Goal: Transaction & Acquisition: Purchase product/service

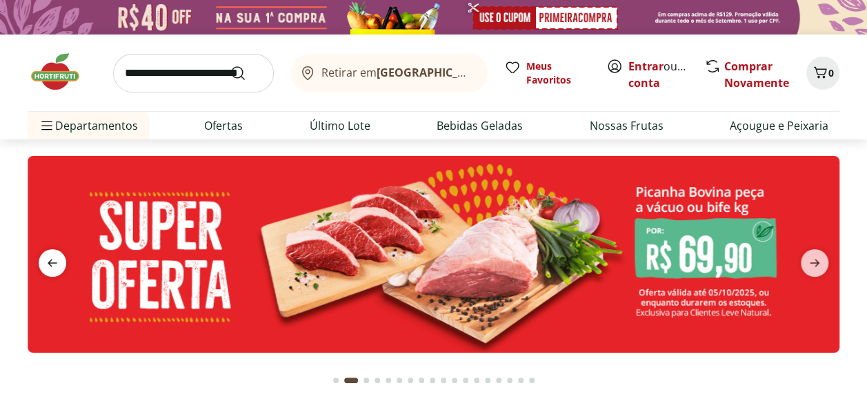
click at [45, 255] on icon "previous" at bounding box center [52, 262] width 17 height 17
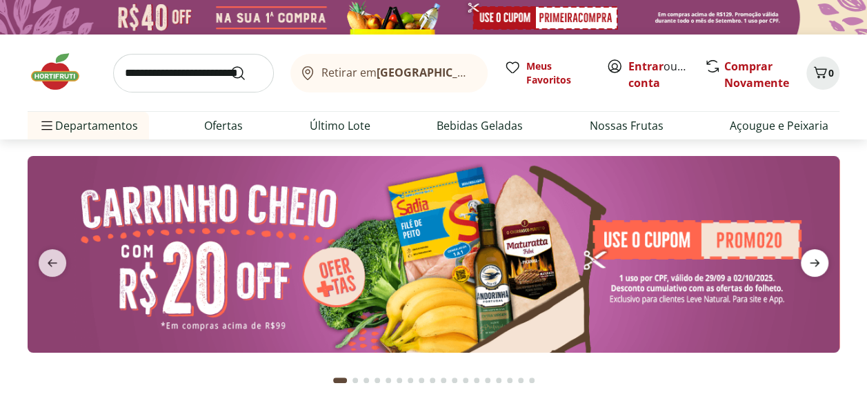
click at [818, 265] on icon "next" at bounding box center [814, 262] width 17 height 17
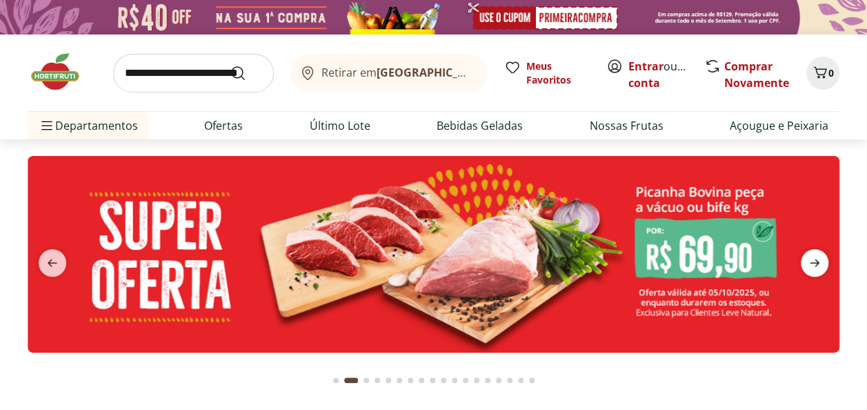
click at [818, 265] on icon "next" at bounding box center [814, 262] width 17 height 17
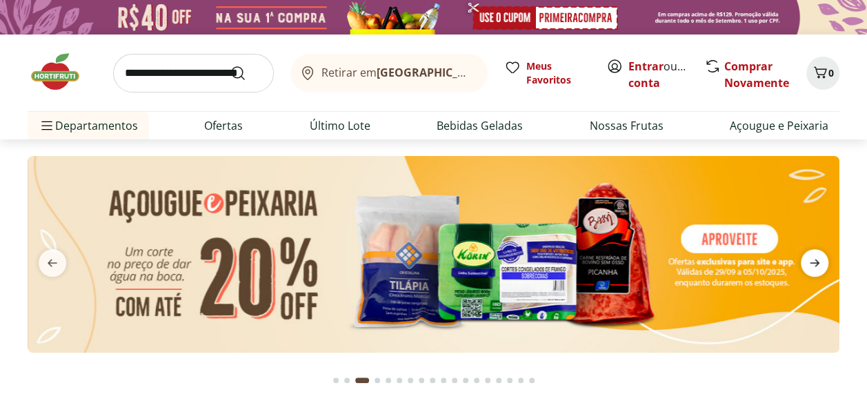
click at [818, 265] on icon "next" at bounding box center [814, 262] width 17 height 17
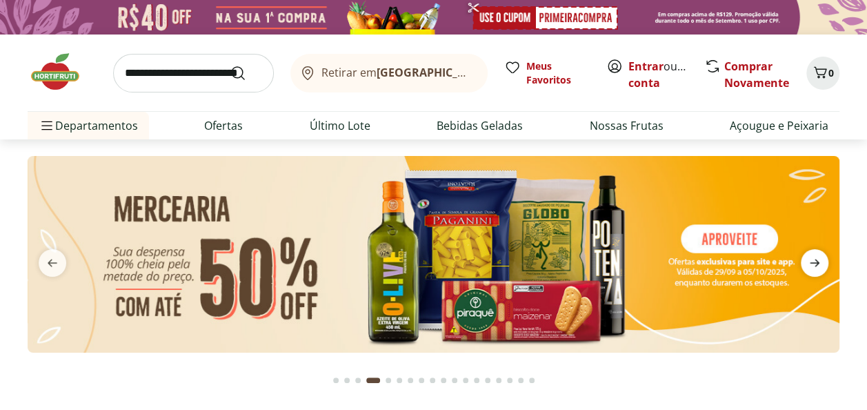
click at [818, 265] on icon "next" at bounding box center [814, 262] width 17 height 17
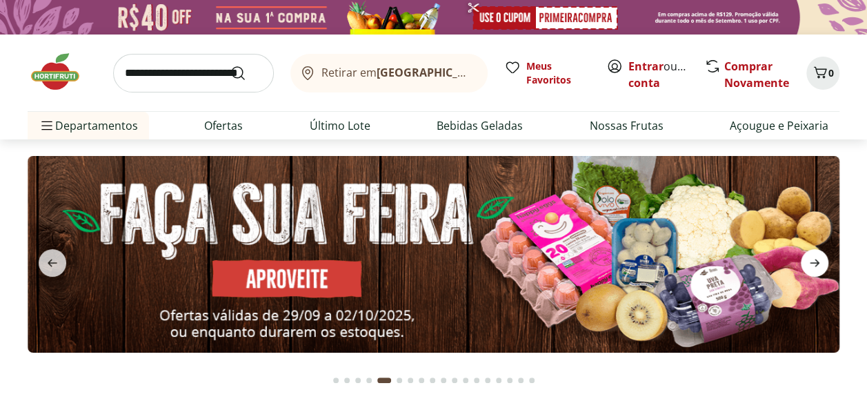
click at [818, 265] on icon "next" at bounding box center [814, 262] width 17 height 17
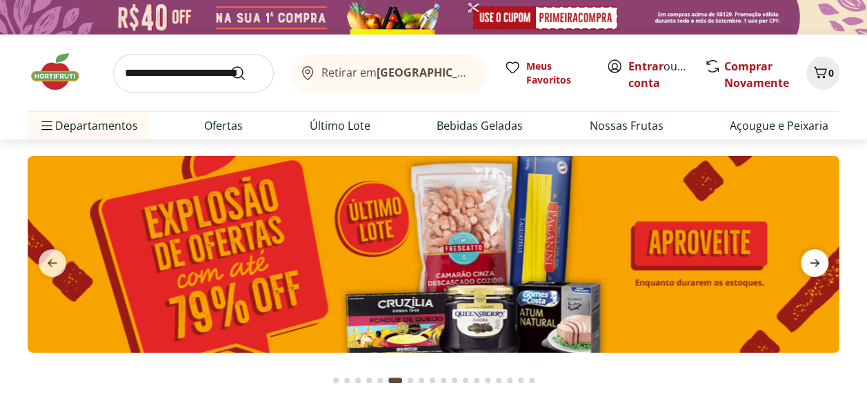
click at [818, 265] on icon "next" at bounding box center [814, 262] width 17 height 17
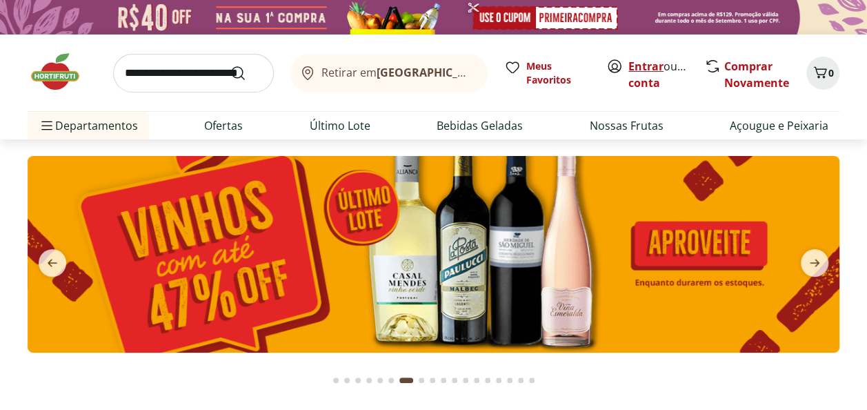
click at [649, 63] on link "Entrar" at bounding box center [645, 66] width 35 height 15
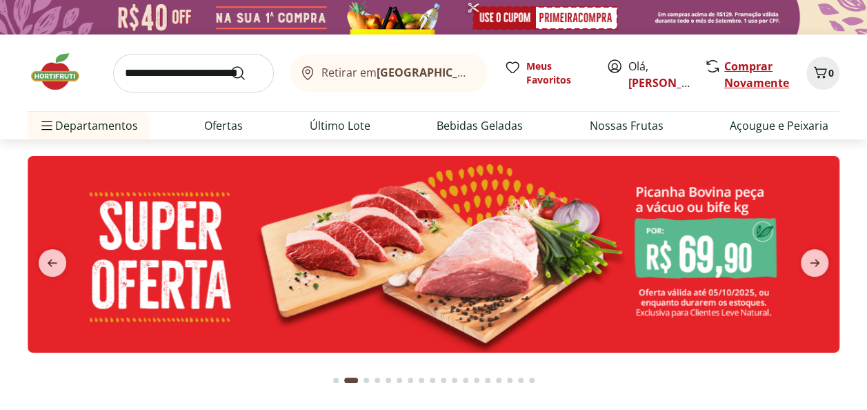
click at [754, 72] on link "Comprar Novamente" at bounding box center [756, 75] width 65 height 32
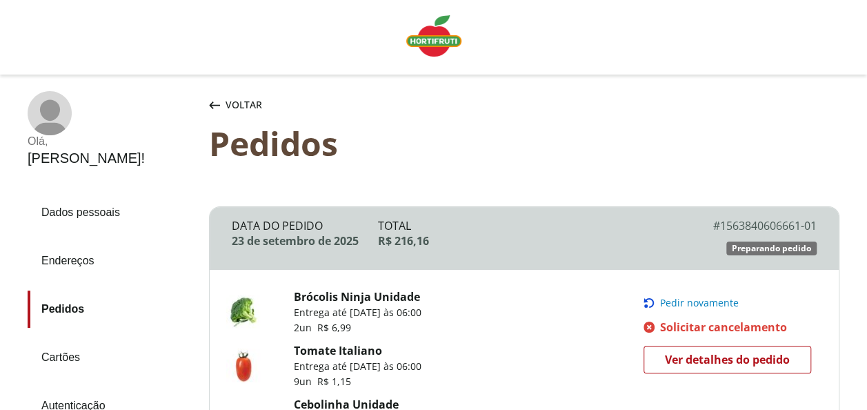
click at [697, 303] on span "Pedir novamente" at bounding box center [699, 302] width 79 height 11
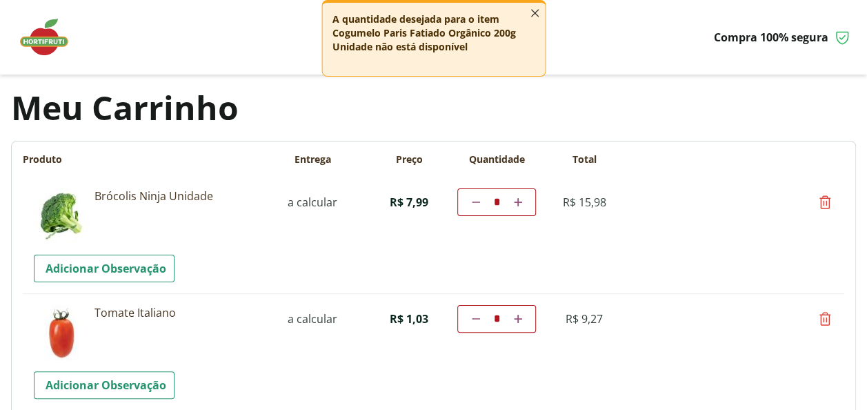
click at [537, 14] on icon "button" at bounding box center [534, 13] width 15 height 15
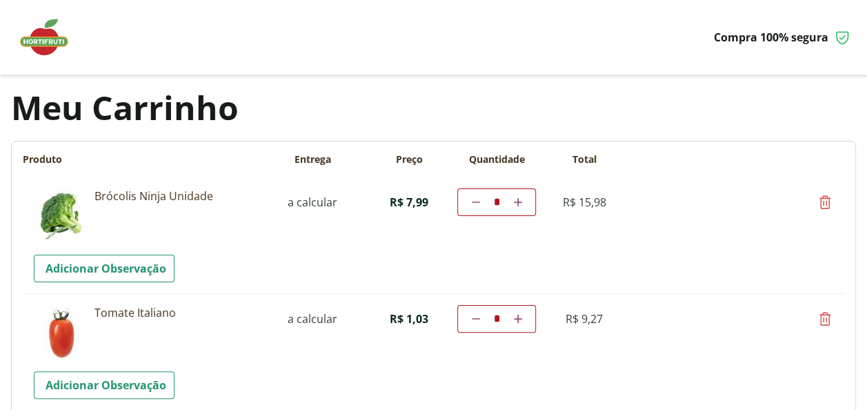
click at [474, 316] on icon at bounding box center [476, 318] width 8 height 8
type input "*"
click at [477, 318] on icon at bounding box center [476, 318] width 8 height 8
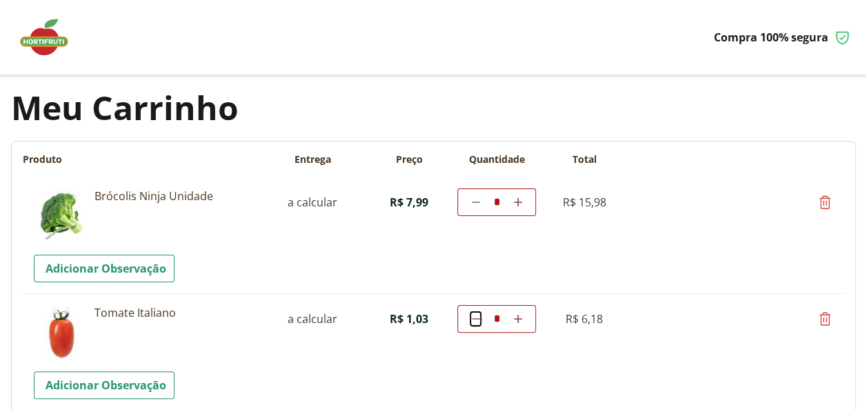
type input "*"
click at [477, 318] on td "Diminuir a quantidade * Aumentar a quantidade" at bounding box center [496, 319] width 79 height 28
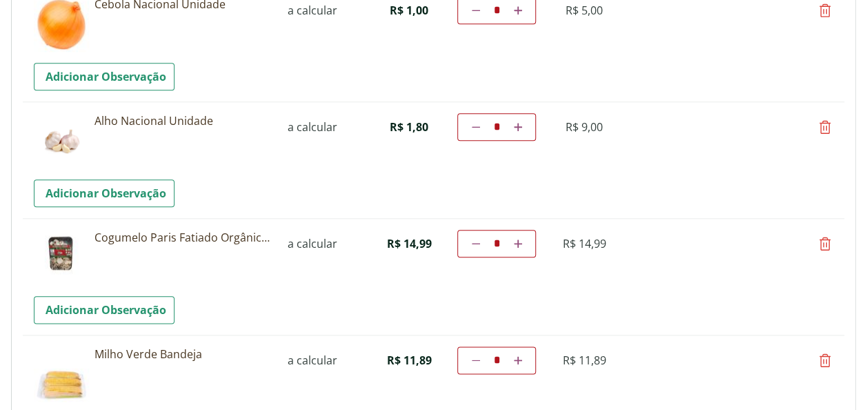
scroll to position [690, 0]
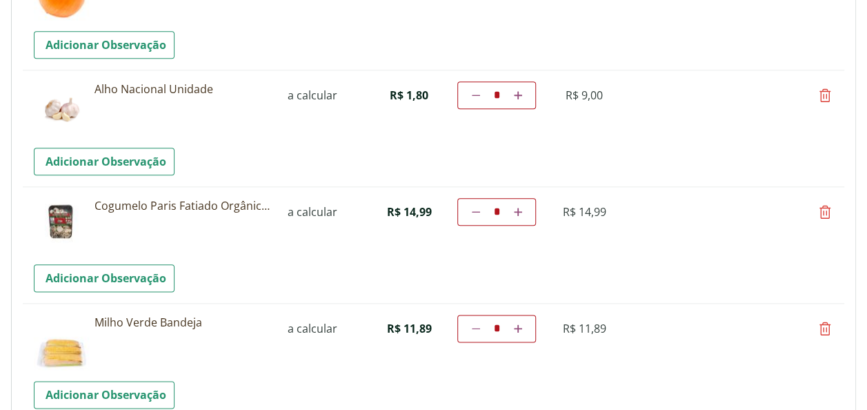
click at [824, 210] on icon at bounding box center [825, 211] width 17 height 17
type input "*"
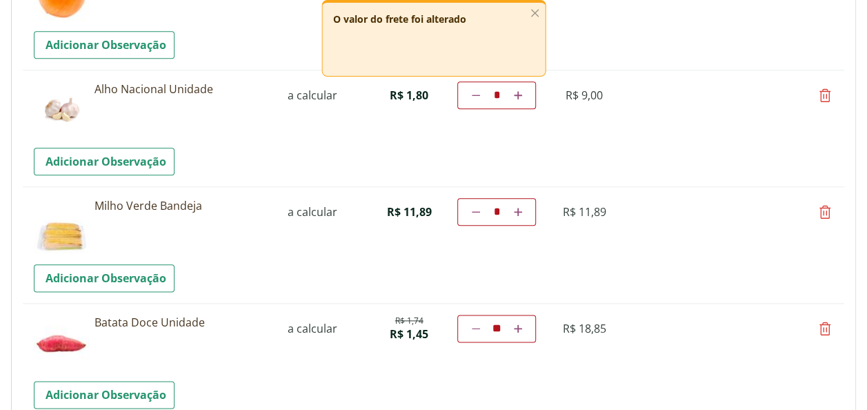
click at [822, 208] on icon at bounding box center [825, 211] width 17 height 17
type input "*"
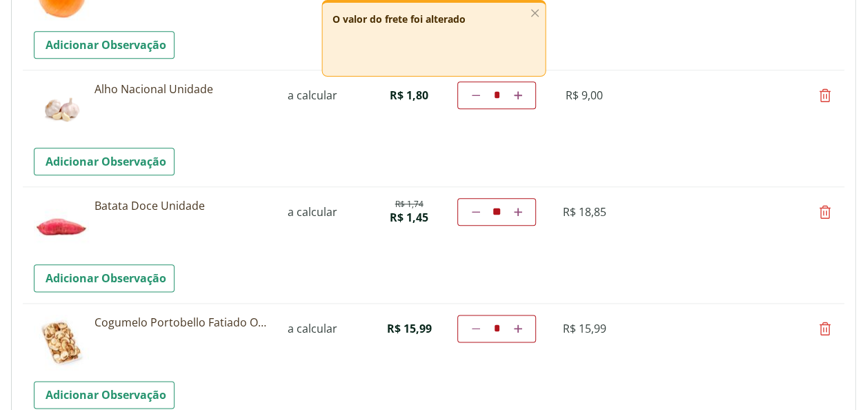
click at [477, 209] on icon at bounding box center [476, 212] width 8 height 8
type input "**"
click at [477, 209] on td "Diminuir a quantidade ** Aumentar a quantidade" at bounding box center [496, 212] width 79 height 28
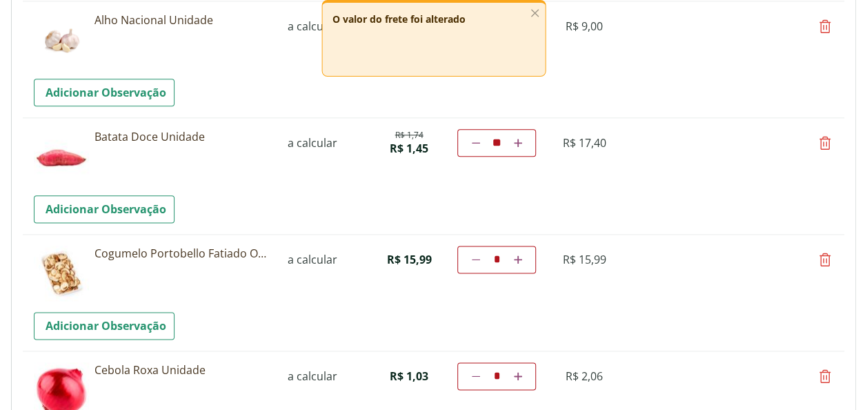
click at [472, 143] on icon at bounding box center [476, 143] width 8 height 8
type input "**"
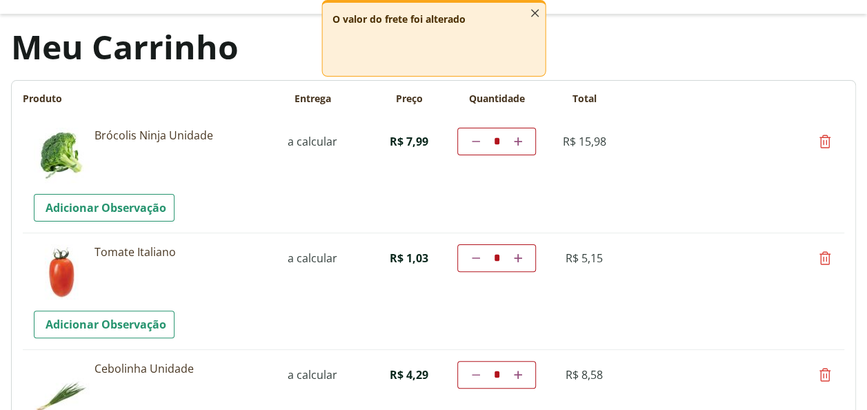
click at [531, 13] on icon "button" at bounding box center [534, 13] width 15 height 15
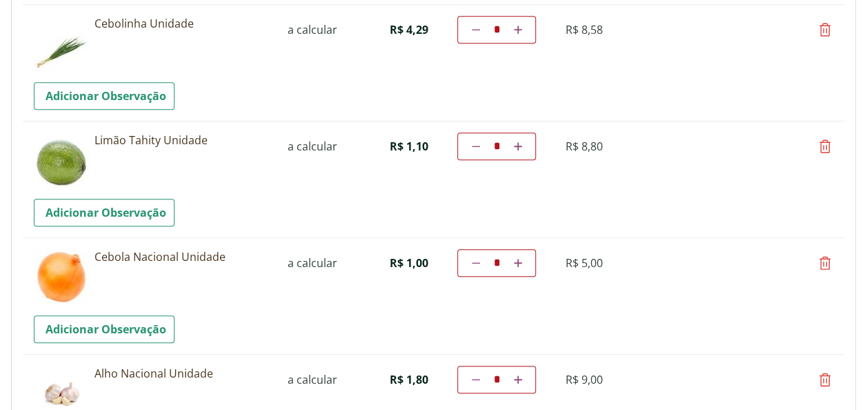
scroll to position [612, 0]
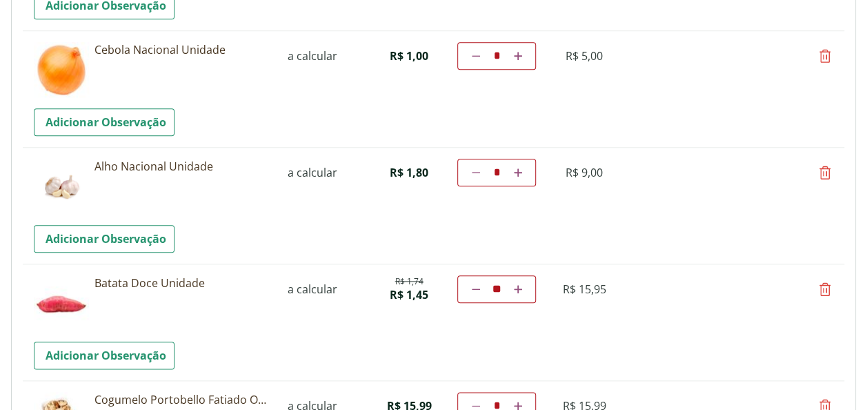
click at [476, 290] on icon at bounding box center [476, 289] width 8 height 8
type input "**"
click at [474, 288] on td "Diminuir a quantidade ** Aumentar a quantidade" at bounding box center [496, 289] width 79 height 28
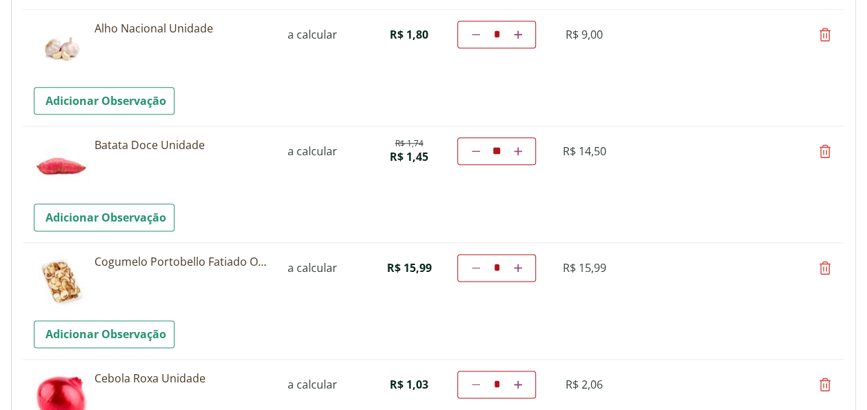
click at [825, 267] on icon at bounding box center [825, 267] width 17 height 17
type input "*"
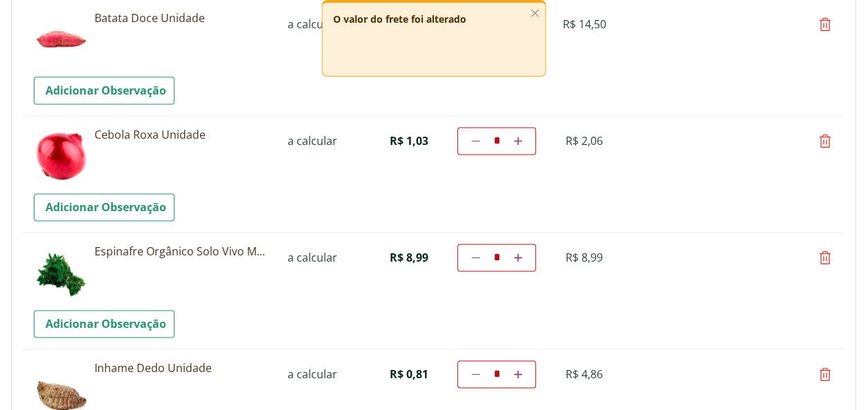
scroll to position [888, 0]
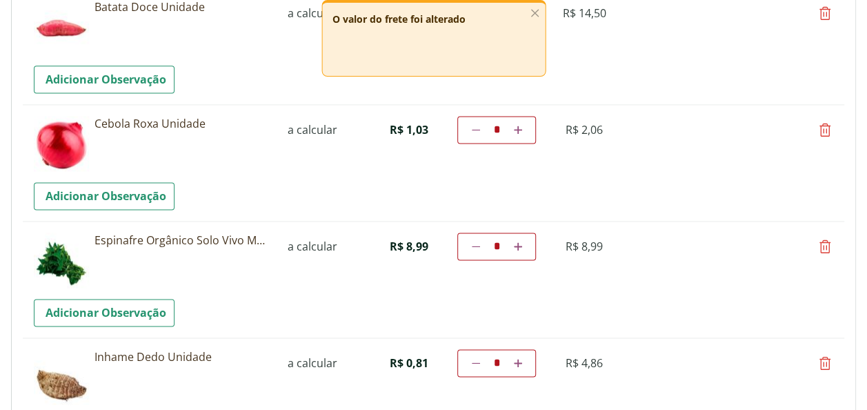
click at [822, 240] on icon at bounding box center [825, 246] width 17 height 17
type input "*"
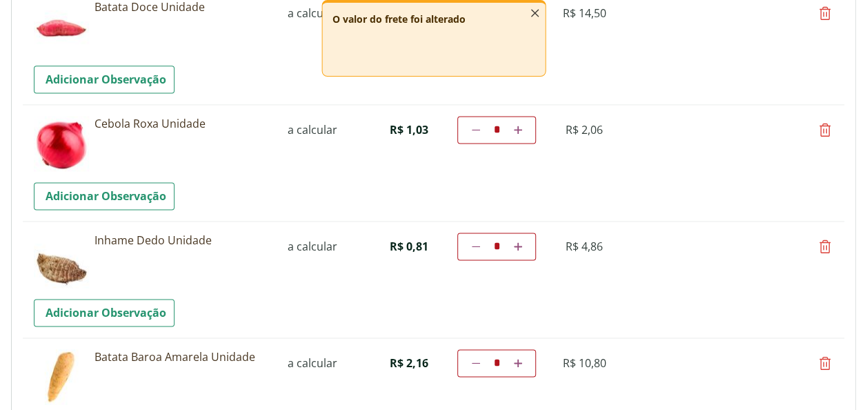
click at [535, 14] on line "button" at bounding box center [534, 13] width 7 height 7
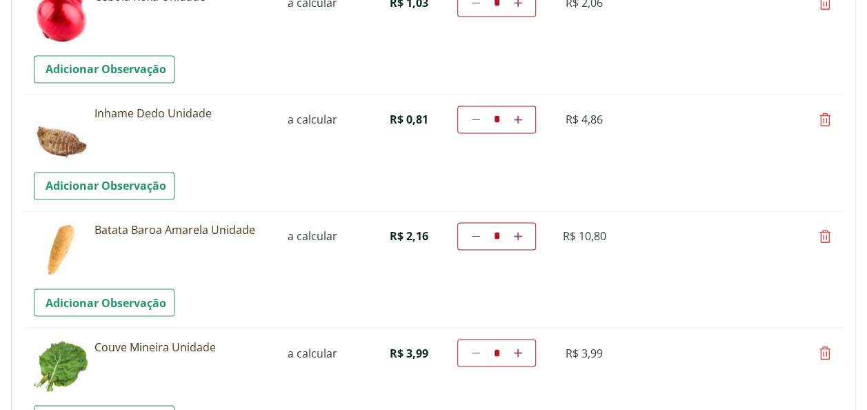
scroll to position [1095, 0]
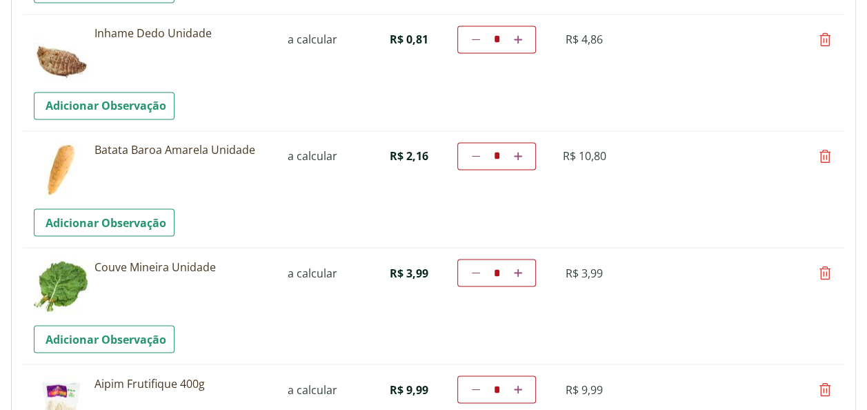
click at [822, 270] on icon at bounding box center [825, 272] width 17 height 17
type input "*"
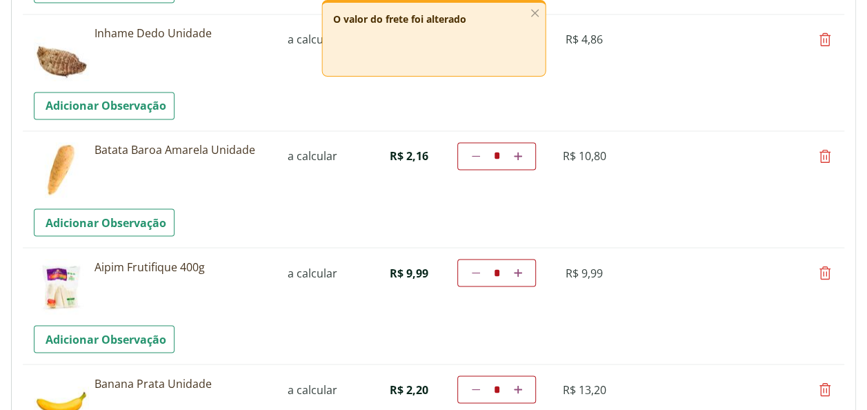
click at [823, 267] on icon at bounding box center [825, 272] width 17 height 17
type input "*"
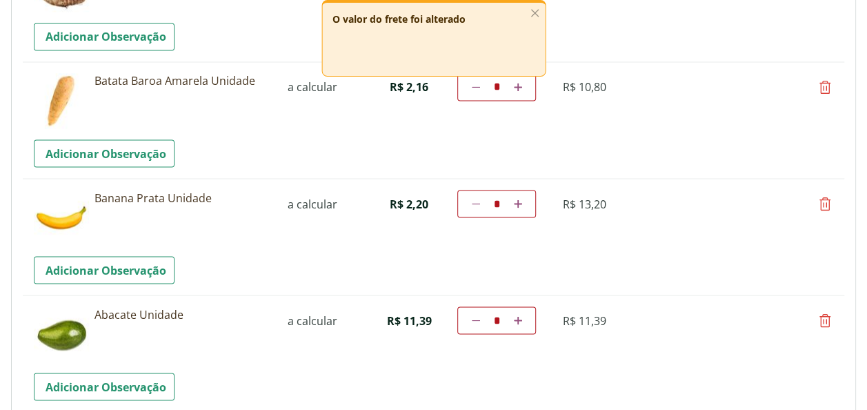
scroll to position [1233, 0]
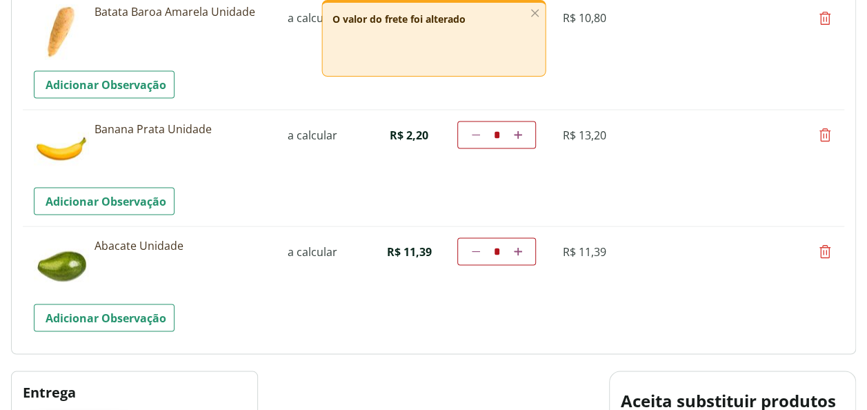
click at [820, 247] on icon at bounding box center [825, 251] width 17 height 17
type input "*"
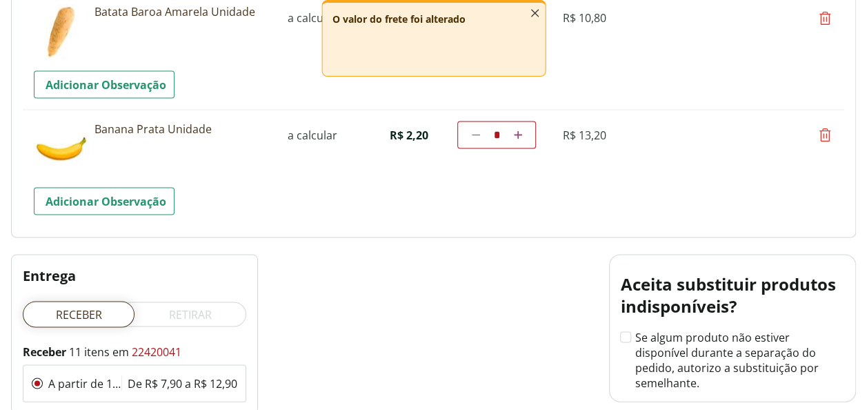
click at [532, 19] on icon "button" at bounding box center [534, 13] width 15 height 15
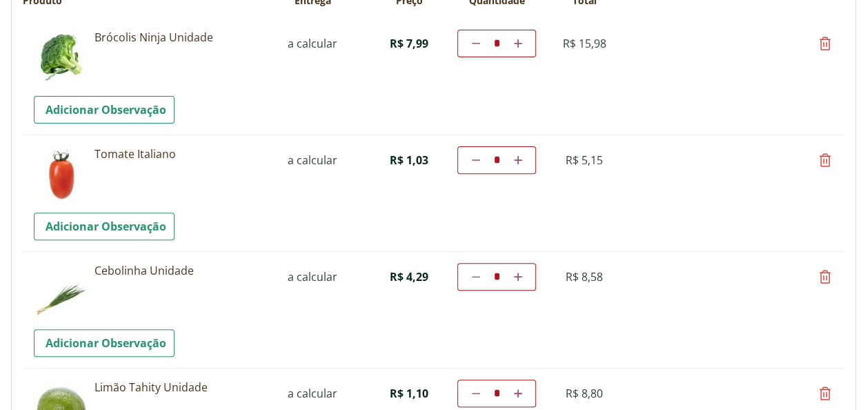
scroll to position [0, 0]
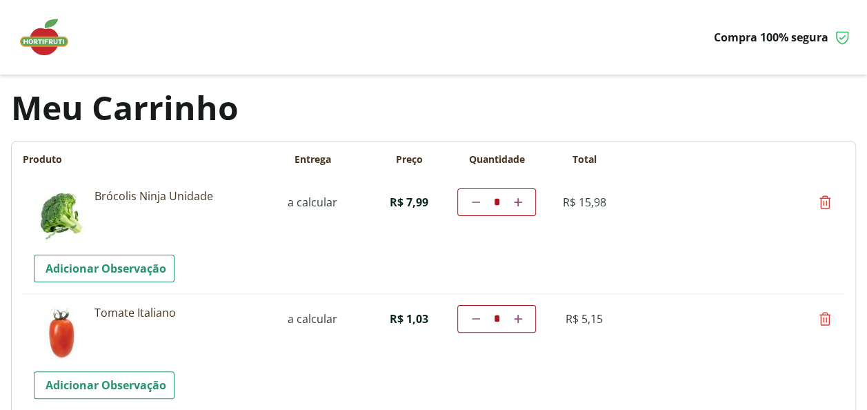
click at [50, 39] on img at bounding box center [51, 37] width 69 height 41
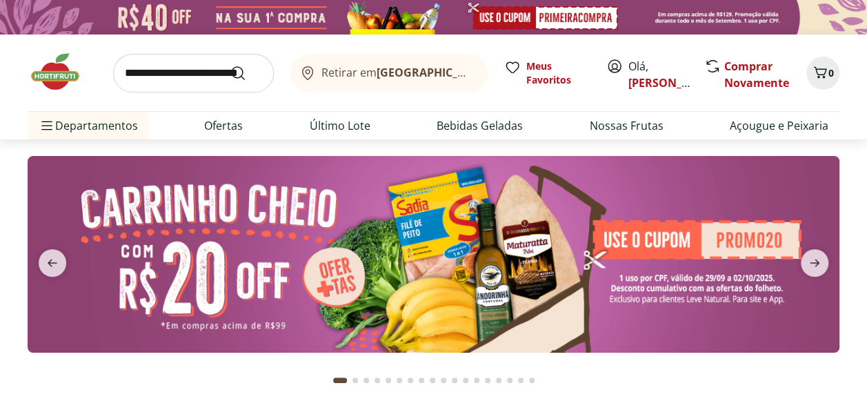
click at [177, 74] on input "search" at bounding box center [193, 73] width 161 height 39
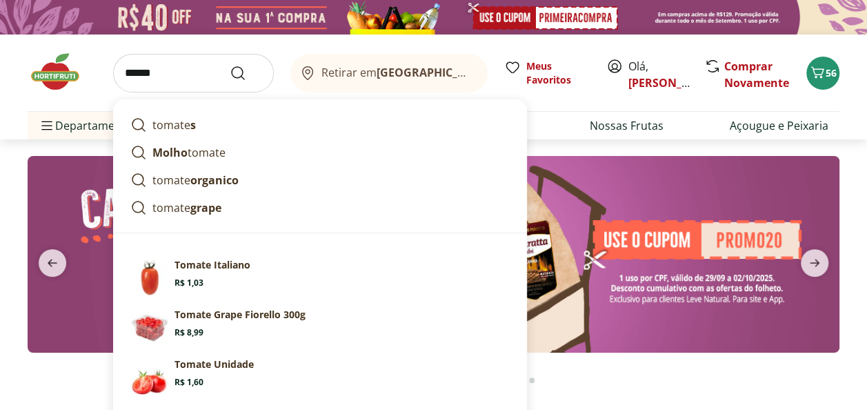
type input "******"
click at [230, 65] on button "Submit Search" at bounding box center [246, 73] width 33 height 17
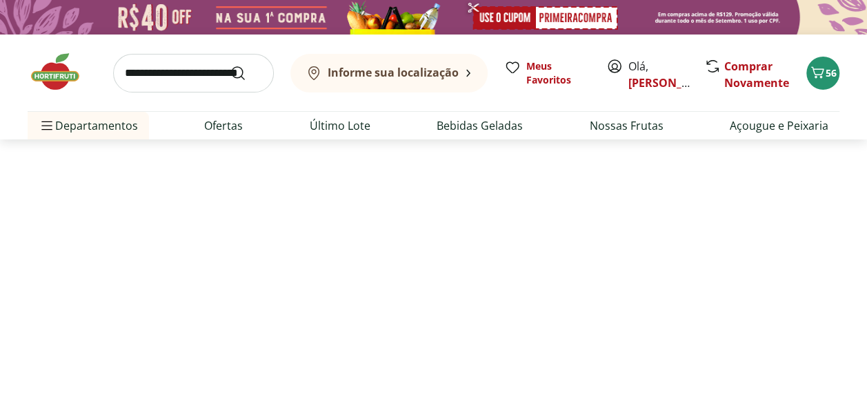
select select "**********"
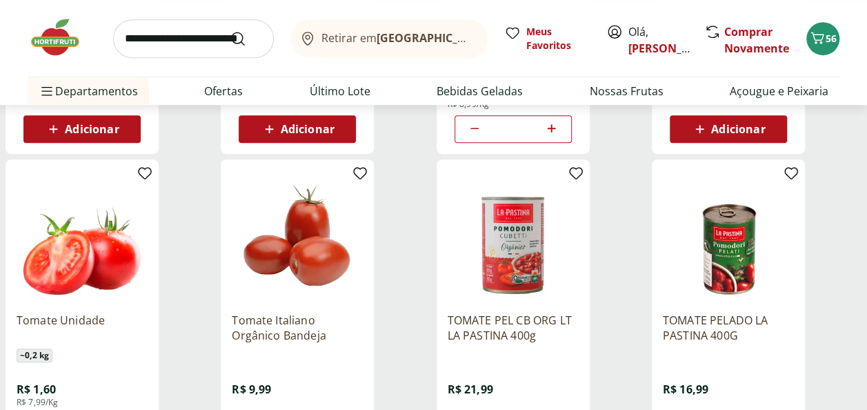
scroll to position [483, 0]
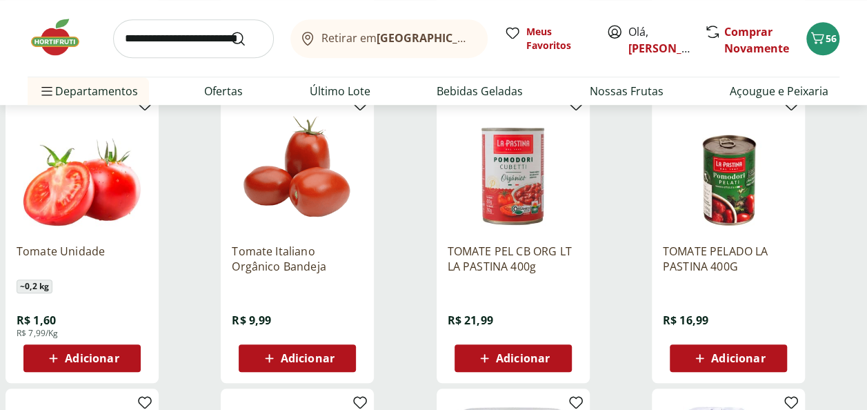
click at [77, 357] on span "Adicionar" at bounding box center [92, 357] width 54 height 11
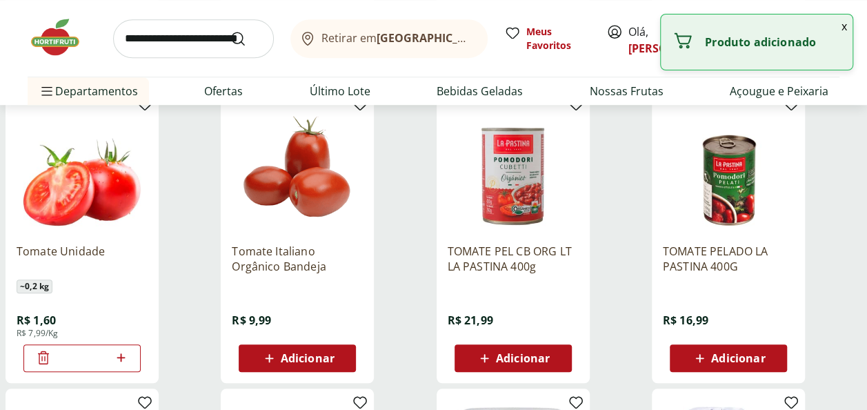
click at [126, 359] on icon at bounding box center [120, 357] width 17 height 17
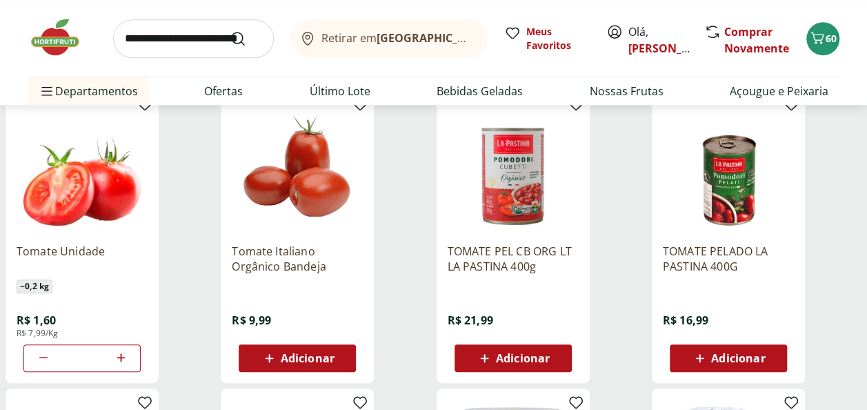
click at [123, 357] on icon at bounding box center [120, 357] width 17 height 17
type input "*"
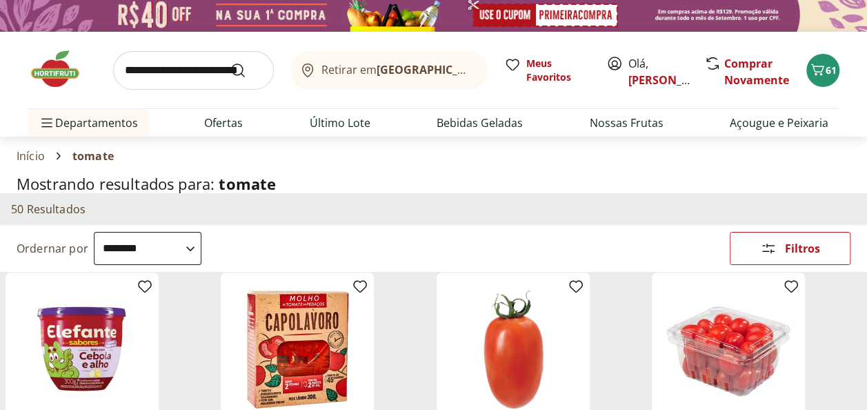
scroll to position [0, 0]
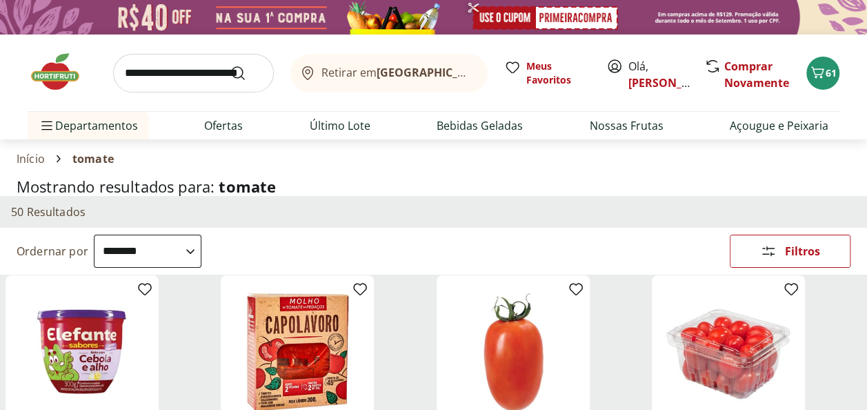
click at [184, 79] on input "search" at bounding box center [193, 73] width 161 height 39
type input "***"
click at [230, 65] on button "Submit Search" at bounding box center [246, 73] width 33 height 17
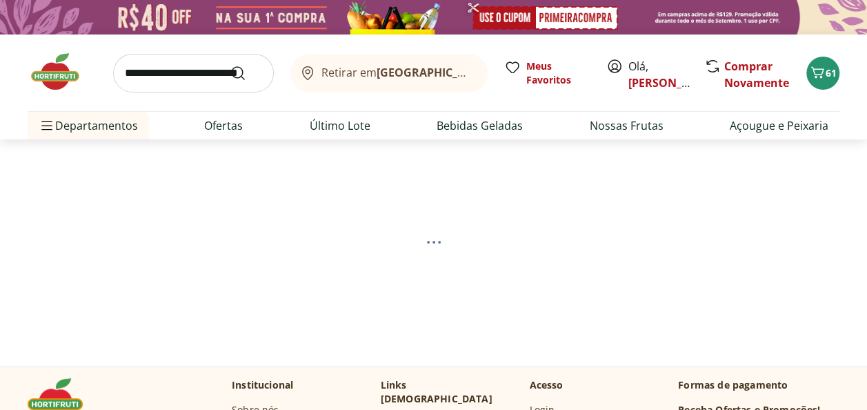
select select "**********"
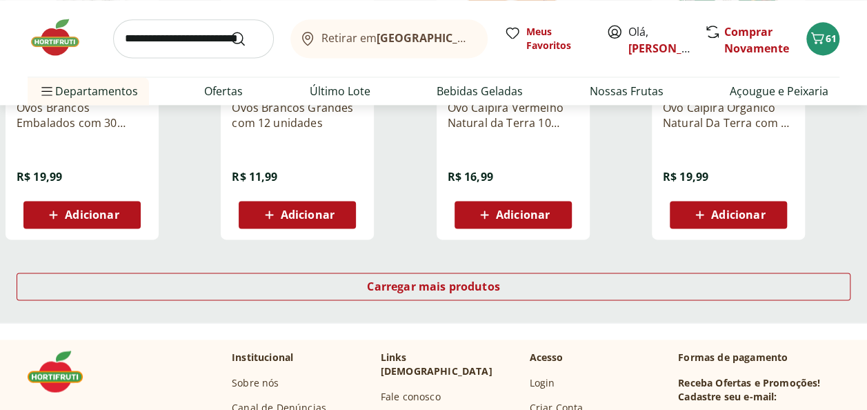
scroll to position [965, 0]
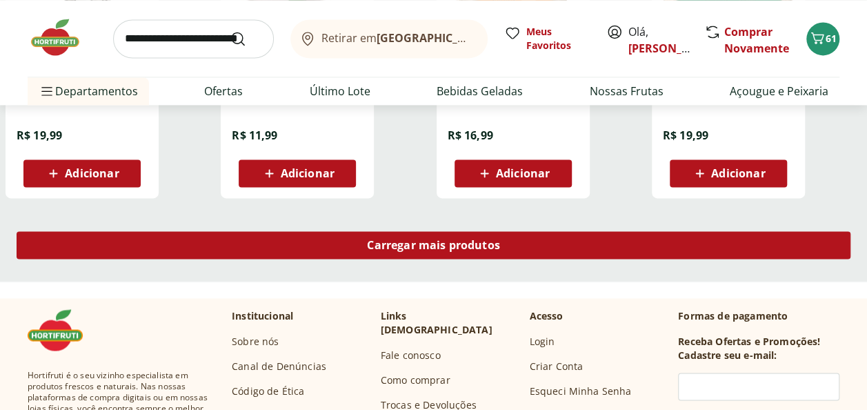
click at [386, 243] on span "Carregar mais produtos" at bounding box center [433, 244] width 133 height 11
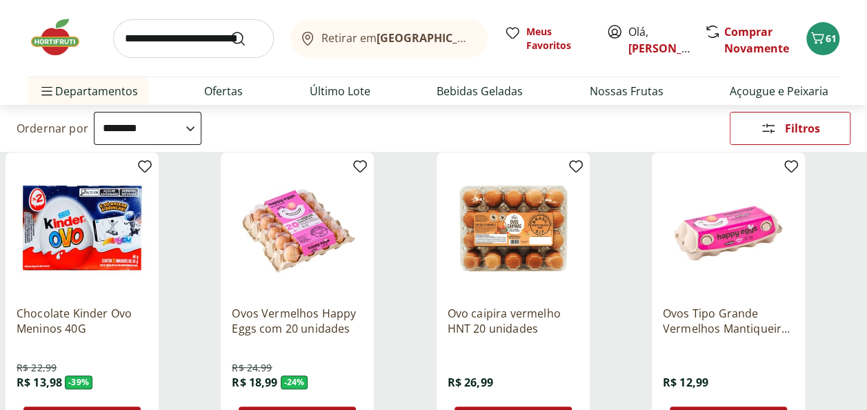
scroll to position [276, 0]
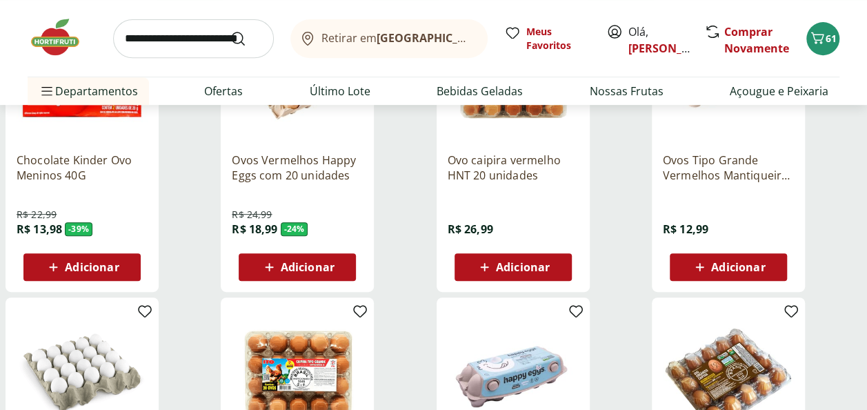
click at [323, 265] on span "Adicionar" at bounding box center [308, 266] width 54 height 11
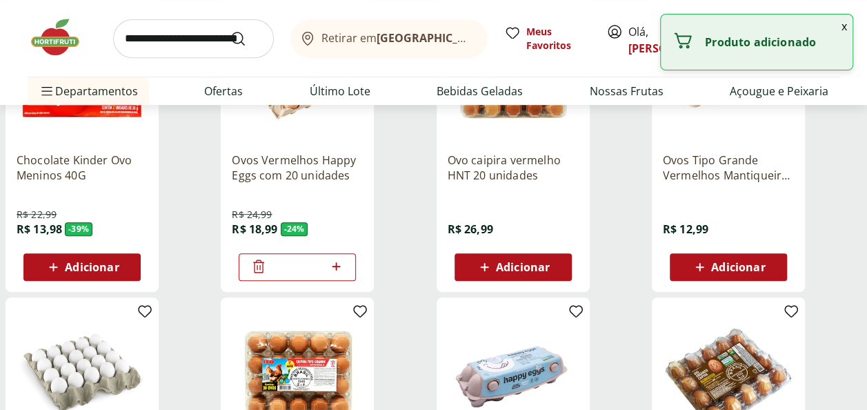
click at [338, 263] on icon at bounding box center [336, 266] width 17 height 17
type input "*"
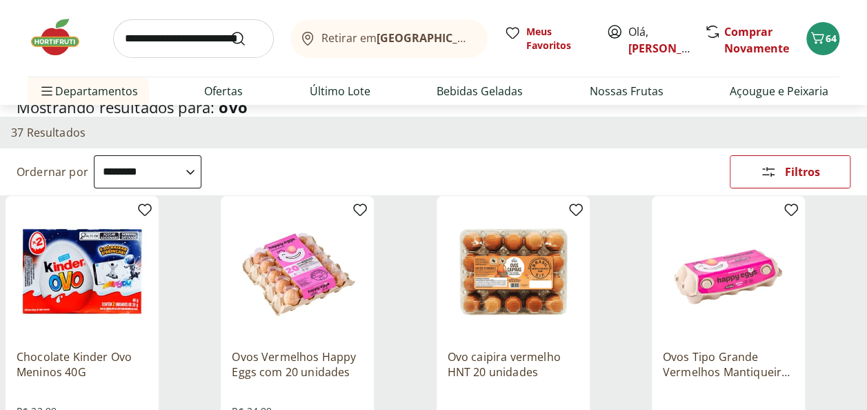
scroll to position [69, 0]
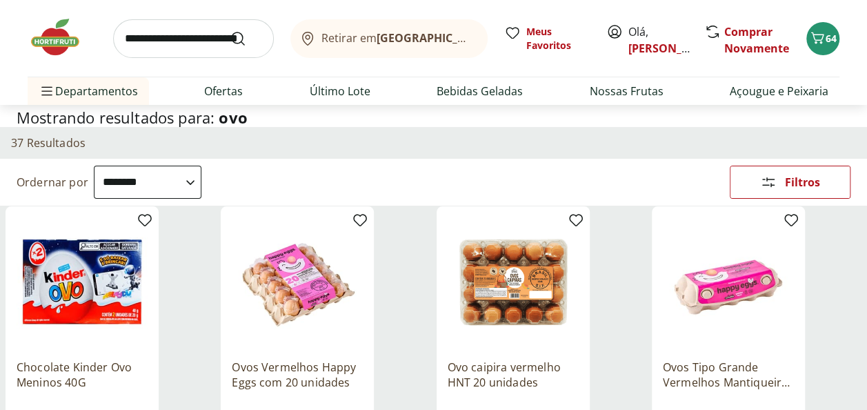
click at [149, 32] on input "search" at bounding box center [193, 38] width 161 height 39
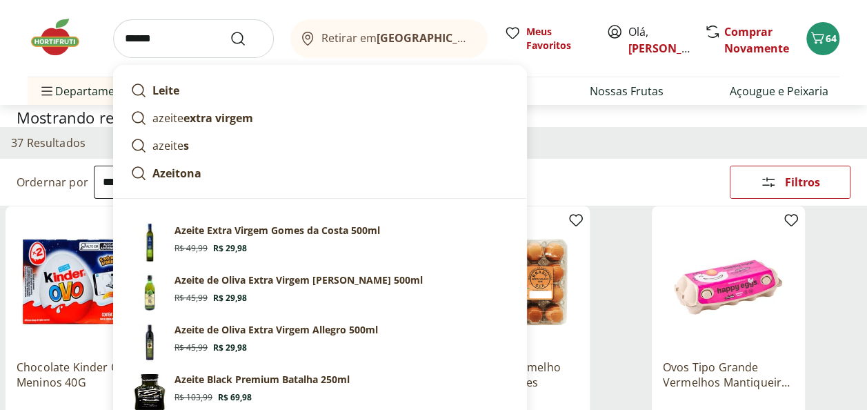
type input "******"
click at [230, 30] on button "Submit Search" at bounding box center [246, 38] width 33 height 17
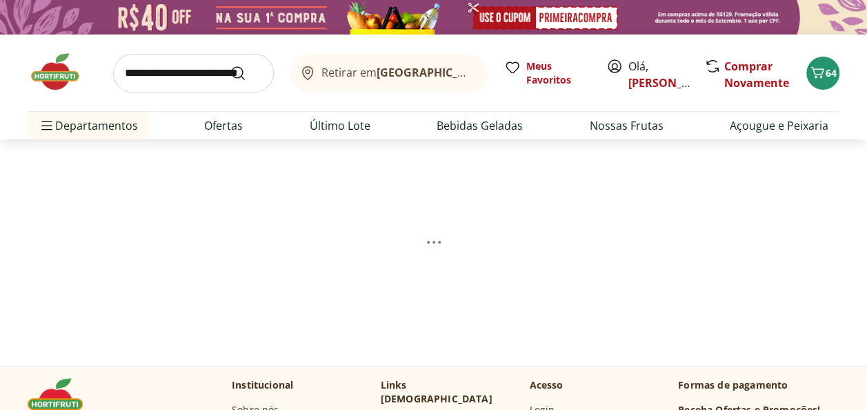
select select "**********"
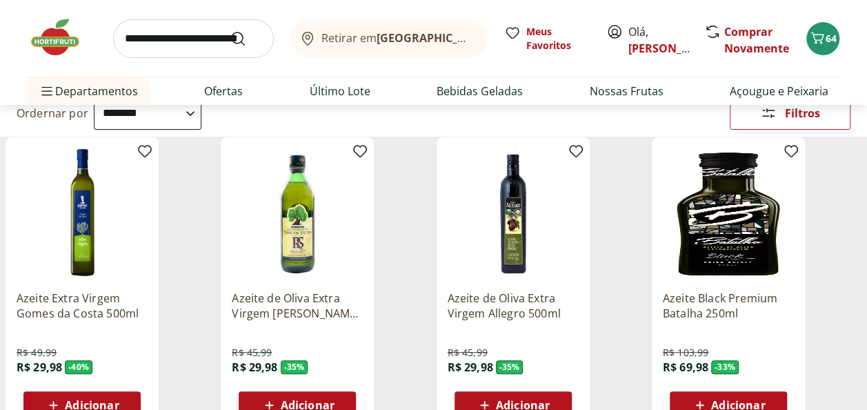
scroll to position [207, 0]
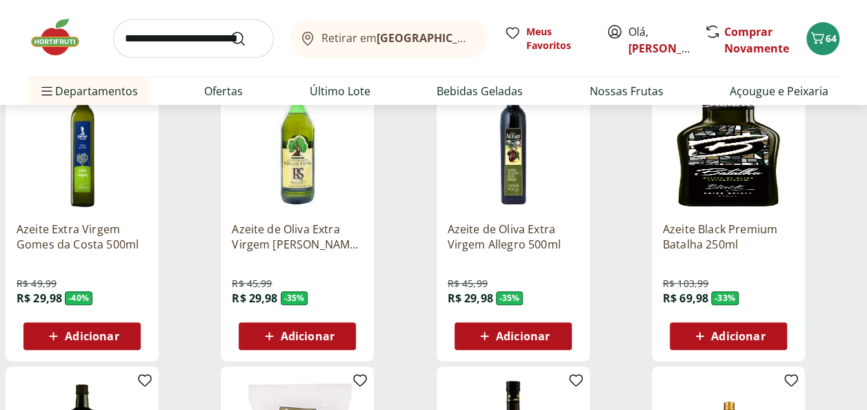
click at [503, 337] on span "Adicionar" at bounding box center [523, 335] width 54 height 11
click at [550, 332] on icon at bounding box center [551, 335] width 17 height 17
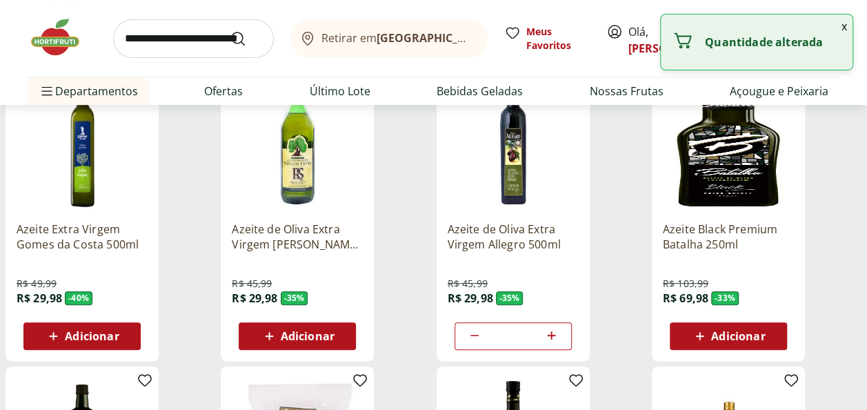
click at [550, 332] on icon at bounding box center [551, 335] width 17 height 17
type input "*"
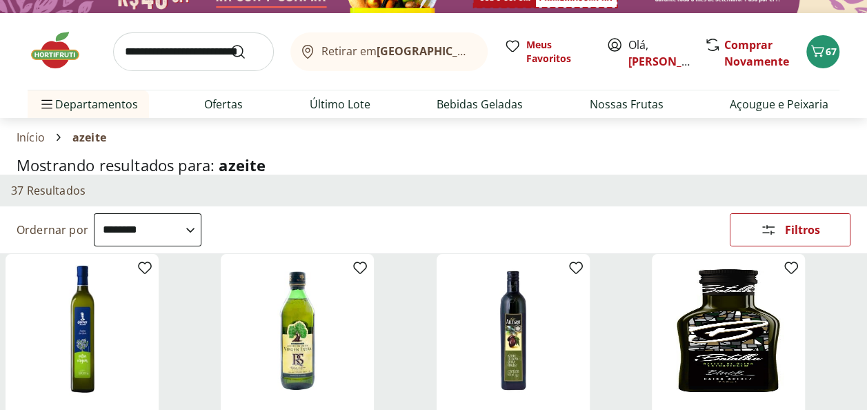
scroll to position [0, 0]
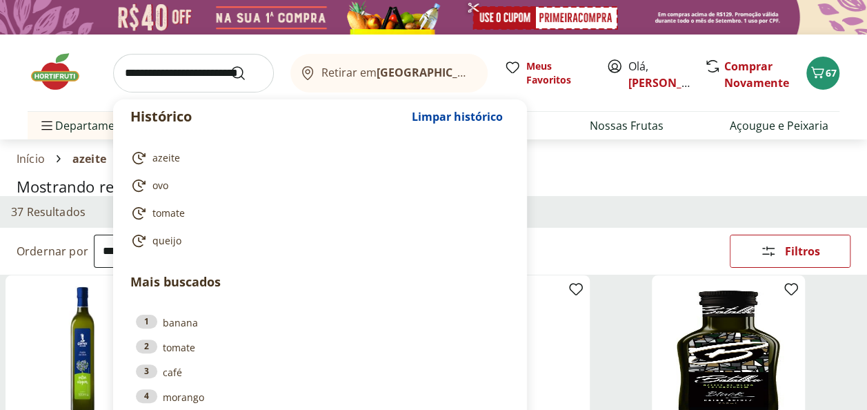
click at [135, 81] on input "search" at bounding box center [193, 73] width 161 height 39
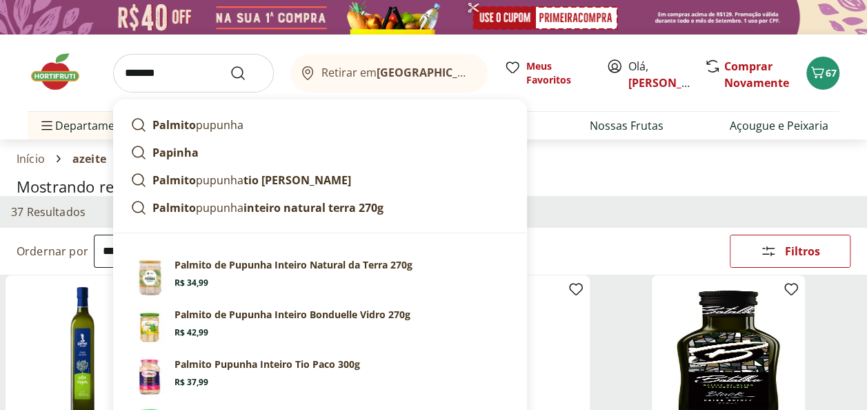
type input "*******"
click at [230, 65] on button "Submit Search" at bounding box center [246, 73] width 33 height 17
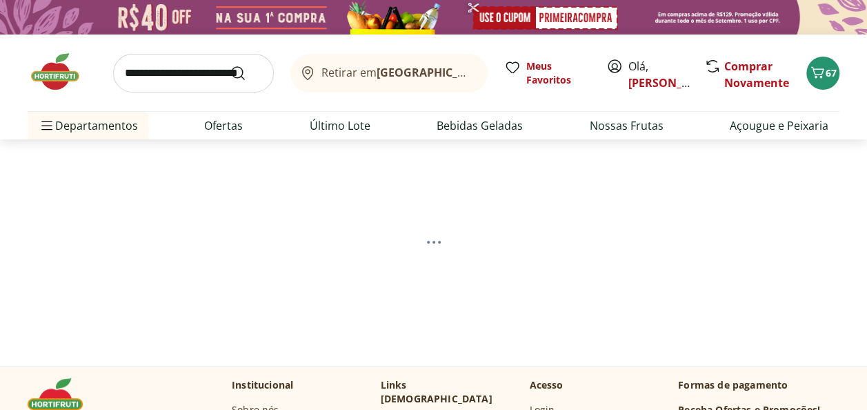
select select "**********"
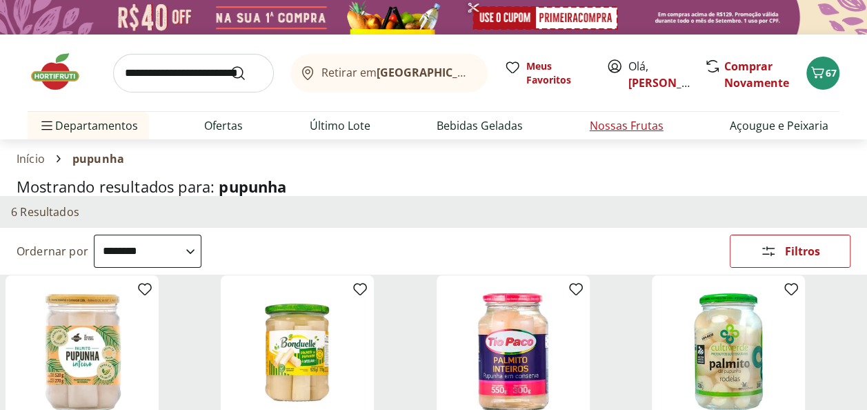
click at [632, 132] on link "Nossas Frutas" at bounding box center [627, 125] width 74 height 17
select select "**********"
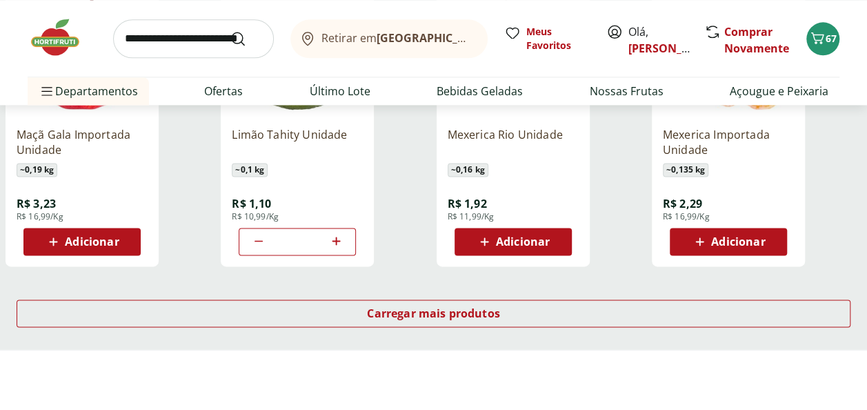
scroll to position [897, 0]
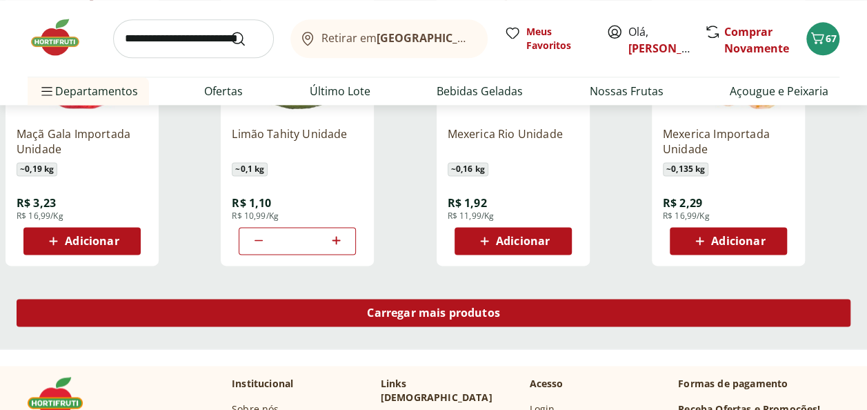
click at [436, 314] on span "Carregar mais produtos" at bounding box center [433, 312] width 133 height 11
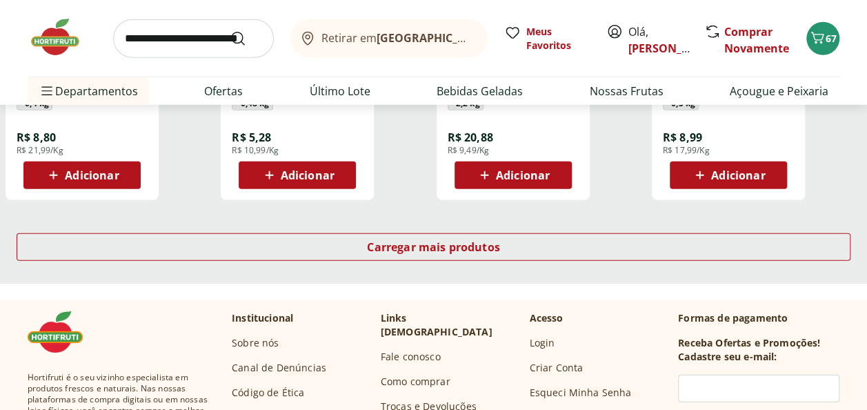
scroll to position [1862, 0]
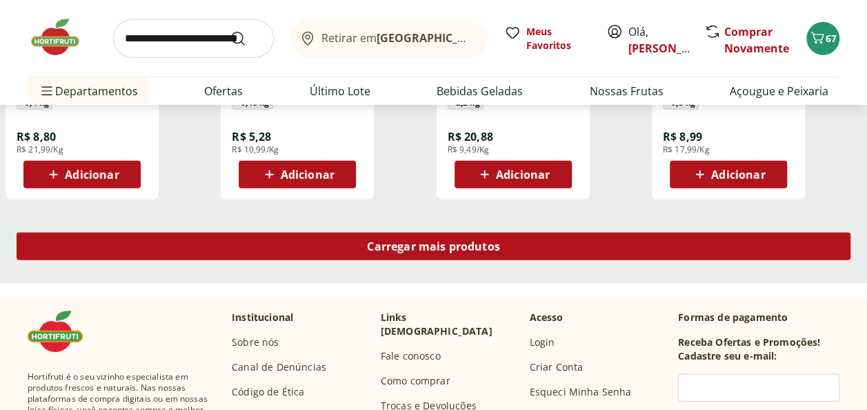
click at [400, 246] on span "Carregar mais produtos" at bounding box center [433, 246] width 133 height 11
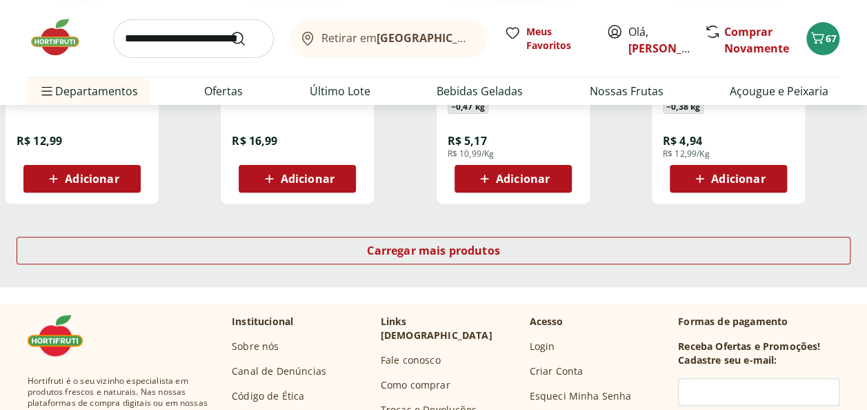
scroll to position [2759, 0]
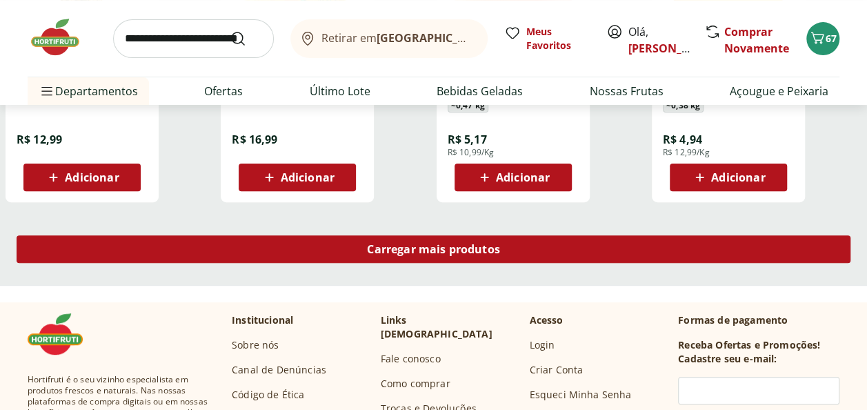
click at [394, 250] on span "Carregar mais produtos" at bounding box center [433, 248] width 133 height 11
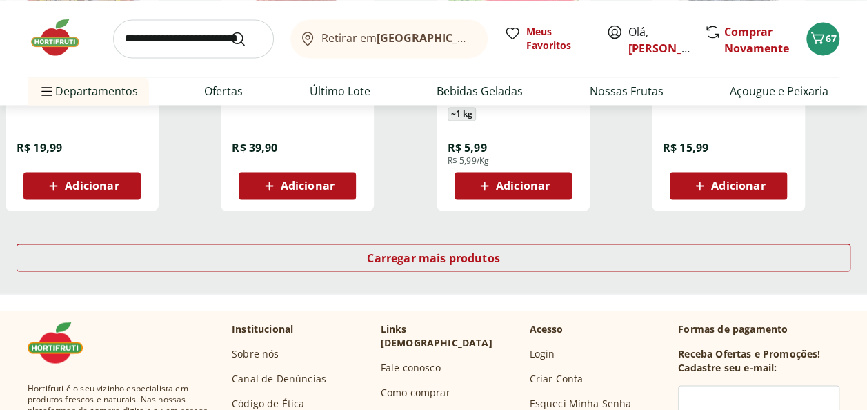
scroll to position [3655, 0]
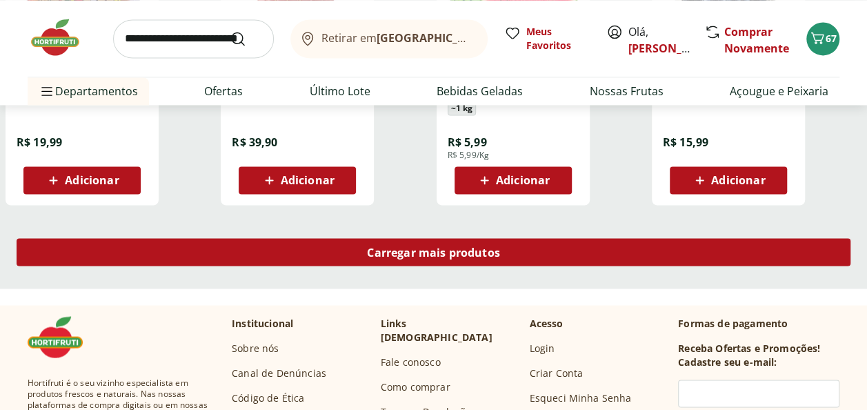
click at [405, 247] on span "Carregar mais produtos" at bounding box center [433, 251] width 133 height 11
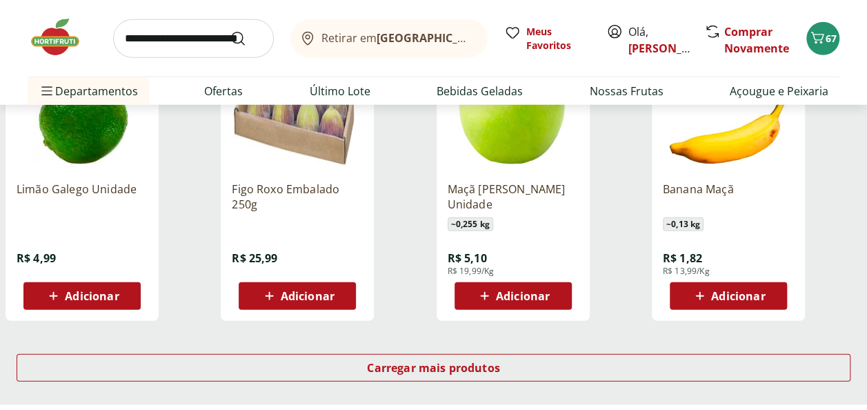
scroll to position [4552, 0]
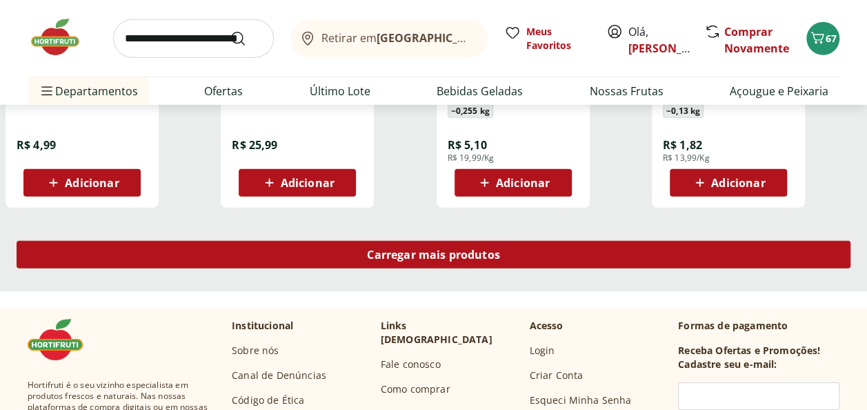
click at [434, 258] on span "Carregar mais produtos" at bounding box center [433, 254] width 133 height 11
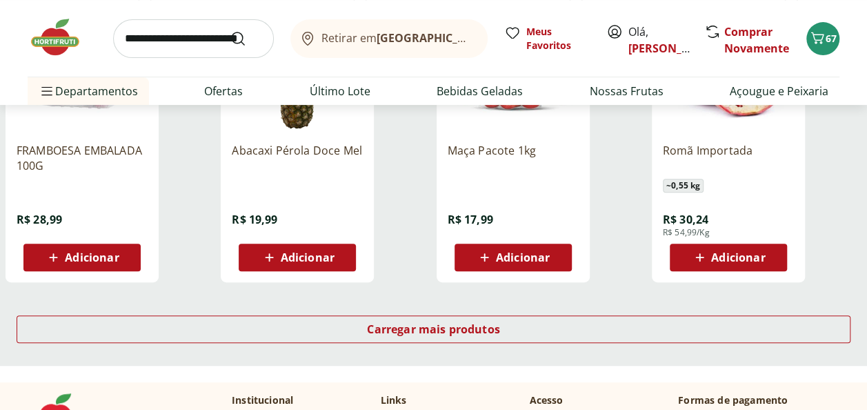
scroll to position [5310, 0]
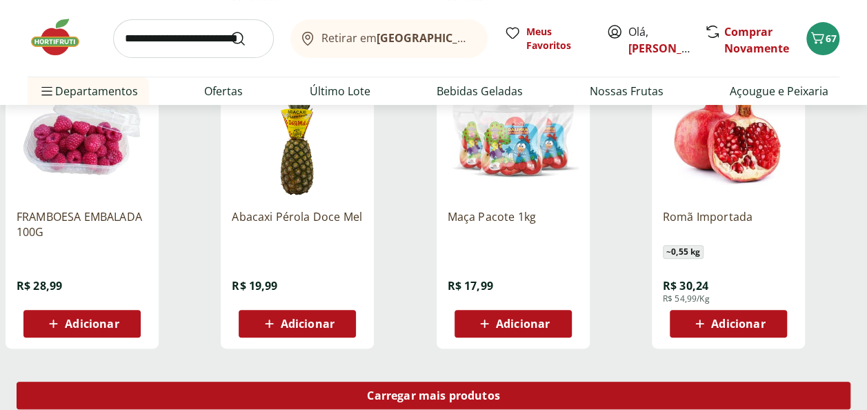
click at [423, 395] on span "Carregar mais produtos" at bounding box center [433, 395] width 133 height 11
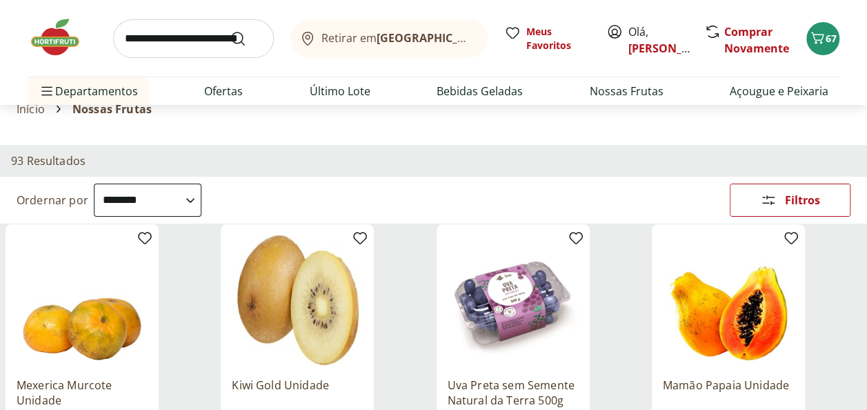
scroll to position [0, 0]
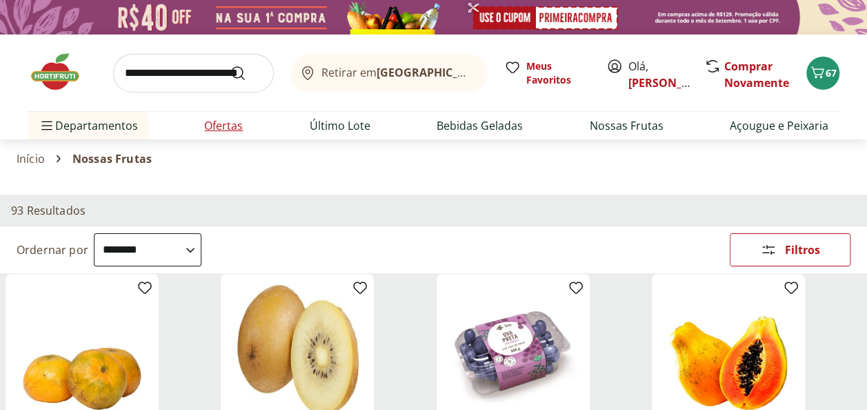
click at [228, 128] on link "Ofertas" at bounding box center [223, 125] width 39 height 17
select select "**********"
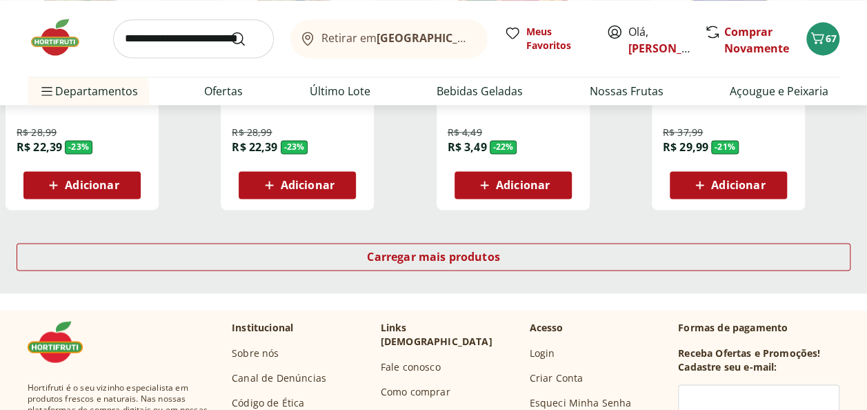
scroll to position [965, 0]
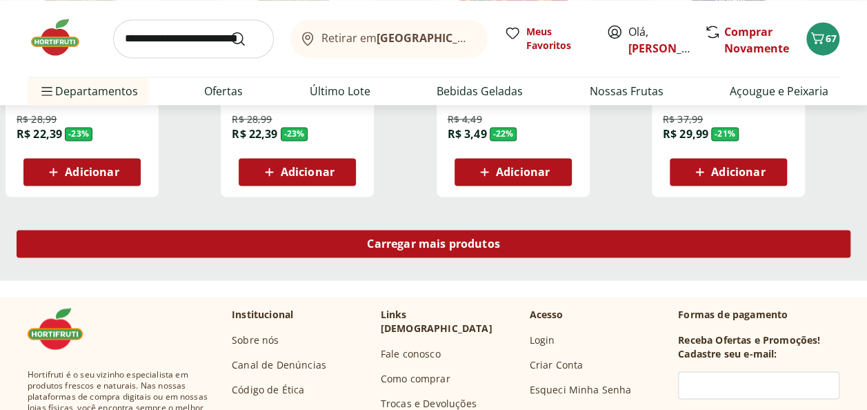
click at [431, 249] on span "Carregar mais produtos" at bounding box center [433, 243] width 133 height 11
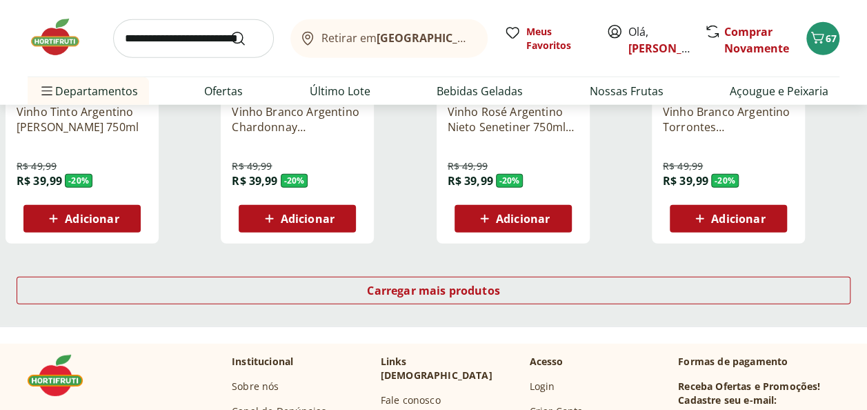
scroll to position [1862, 0]
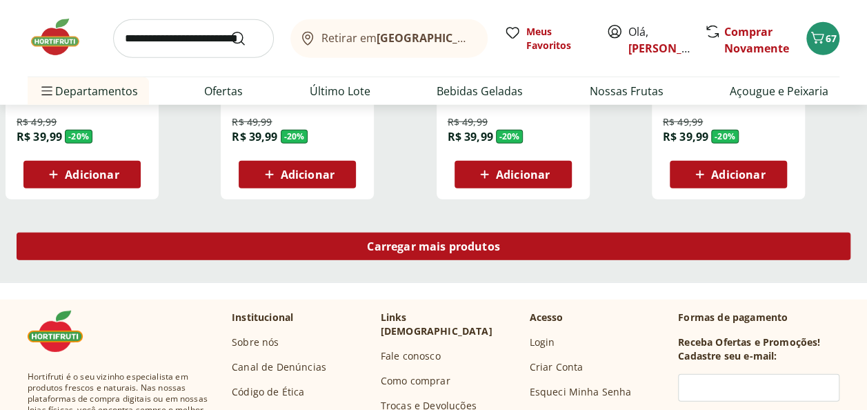
click at [434, 242] on span "Carregar mais produtos" at bounding box center [433, 246] width 133 height 11
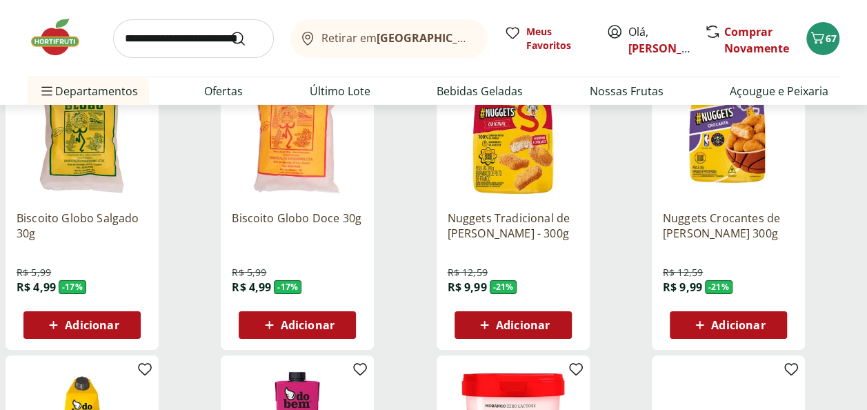
scroll to position [2345, 0]
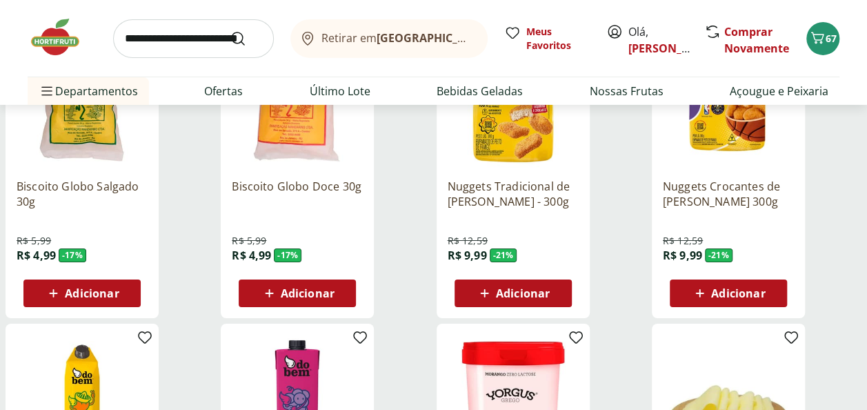
click at [103, 294] on span "Adicionar" at bounding box center [92, 293] width 54 height 11
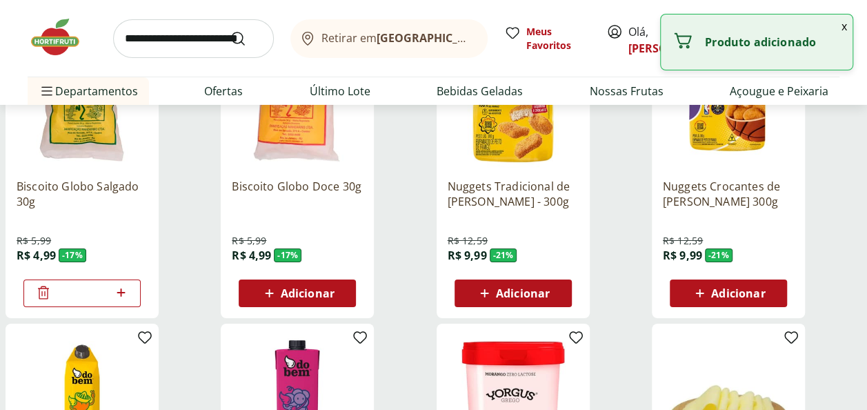
click at [122, 290] on icon at bounding box center [120, 292] width 17 height 17
type input "*"
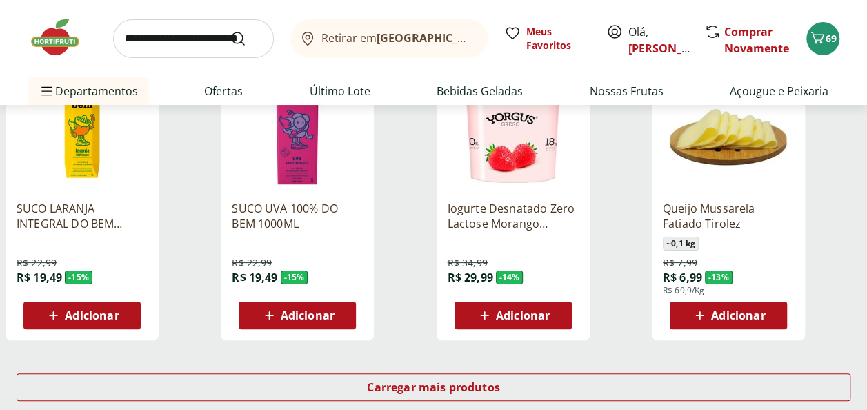
scroll to position [2690, 0]
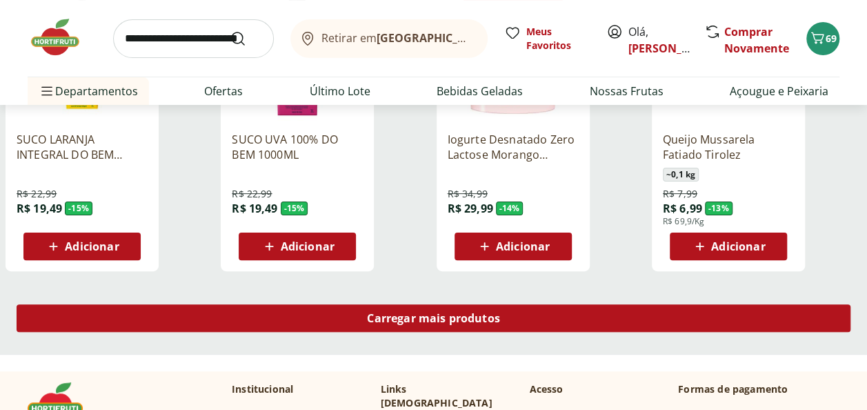
click at [436, 317] on span "Carregar mais produtos" at bounding box center [433, 317] width 133 height 11
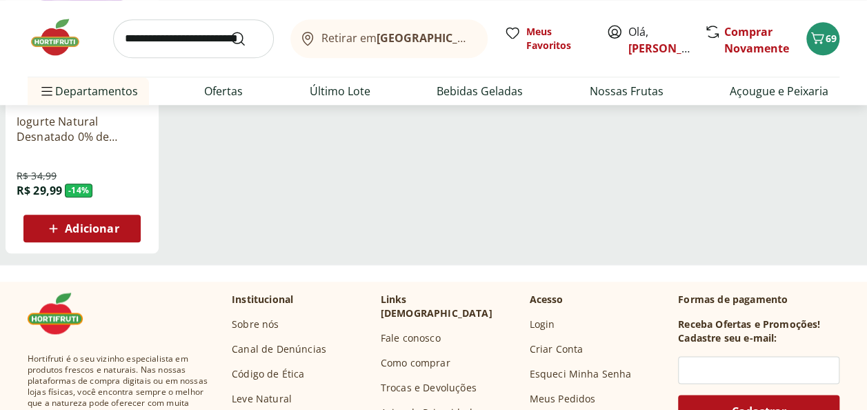
scroll to position [3310, 0]
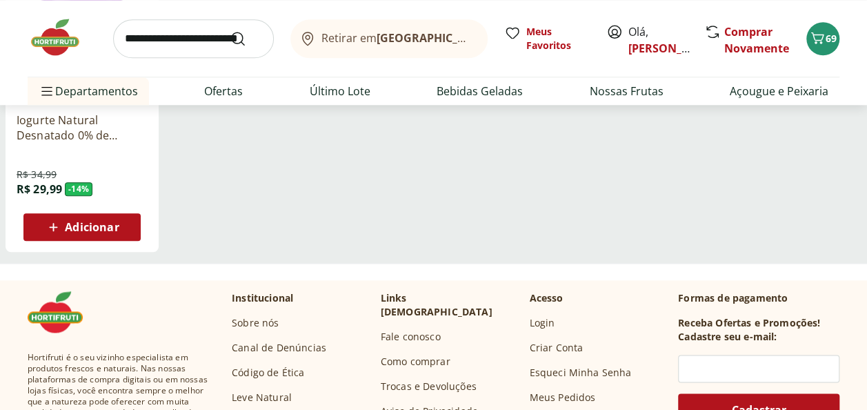
click at [161, 36] on input "search" at bounding box center [193, 38] width 161 height 39
type input "**********"
click at [230, 30] on button "Submit Search" at bounding box center [246, 38] width 33 height 17
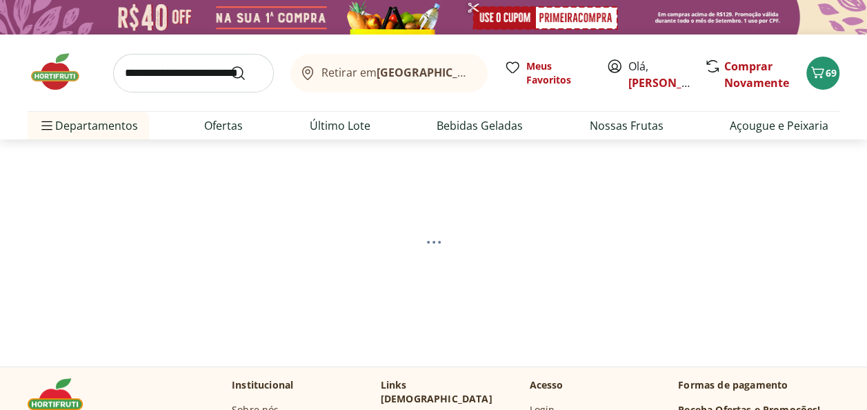
select select "**********"
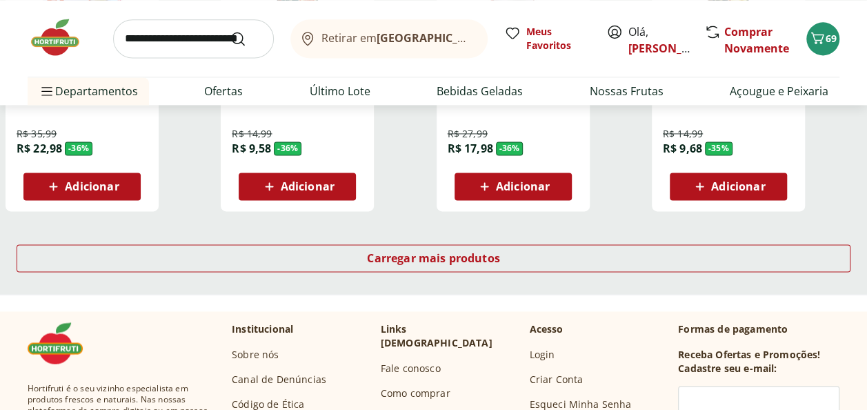
scroll to position [965, 0]
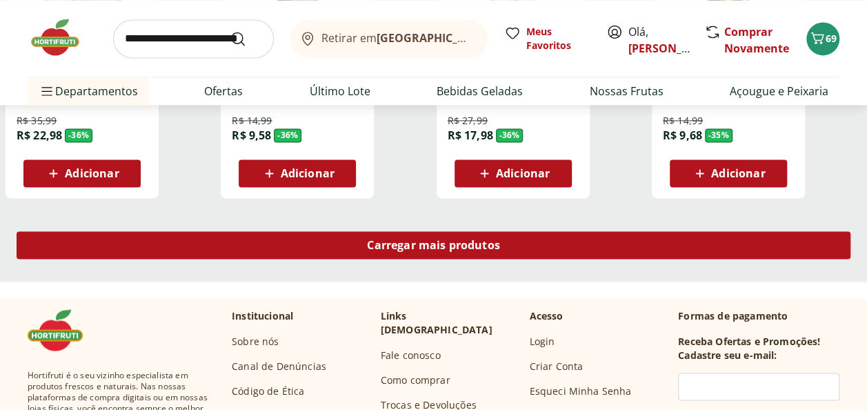
click at [421, 245] on span "Carregar mais produtos" at bounding box center [433, 244] width 133 height 11
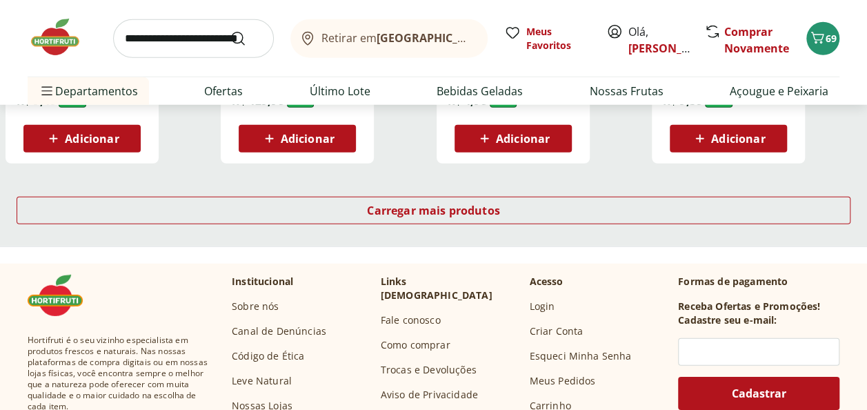
scroll to position [1931, 0]
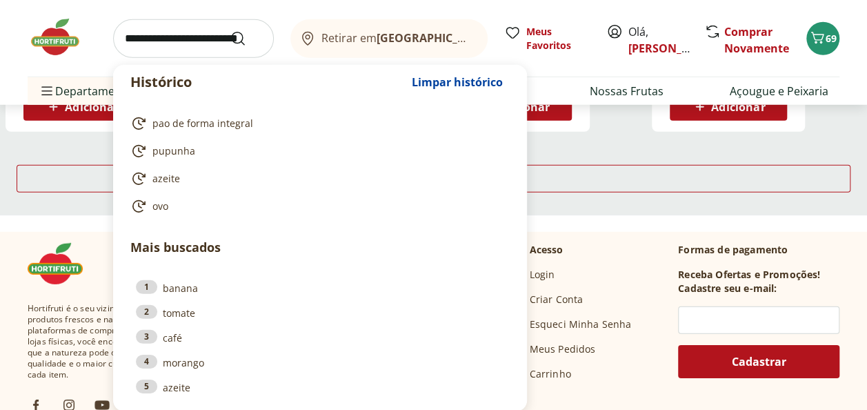
click at [194, 37] on input "search" at bounding box center [193, 38] width 161 height 39
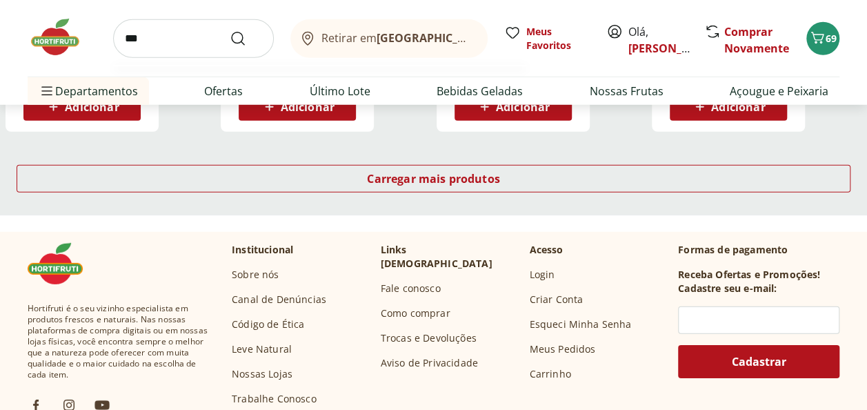
type input "***"
click at [230, 30] on button "Submit Search" at bounding box center [246, 38] width 33 height 17
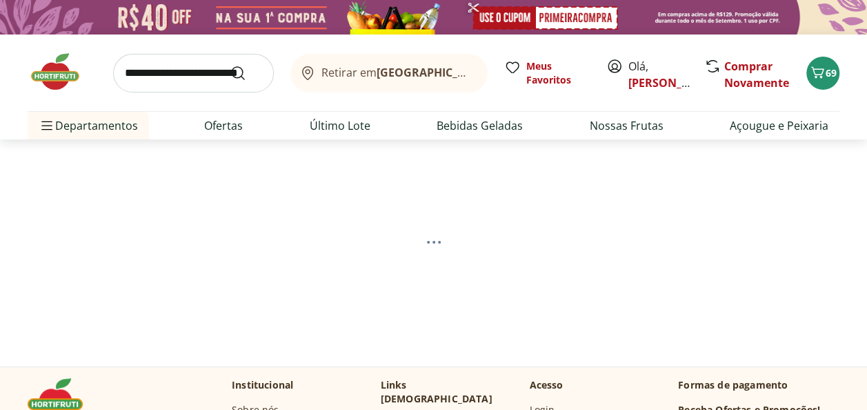
select select "**********"
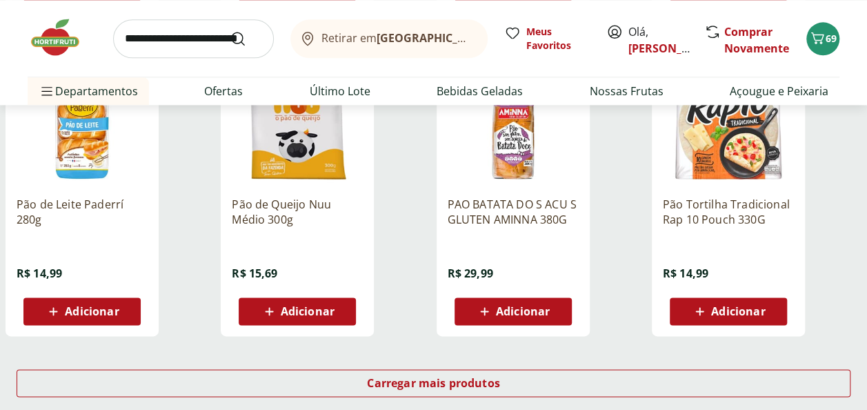
scroll to position [897, 0]
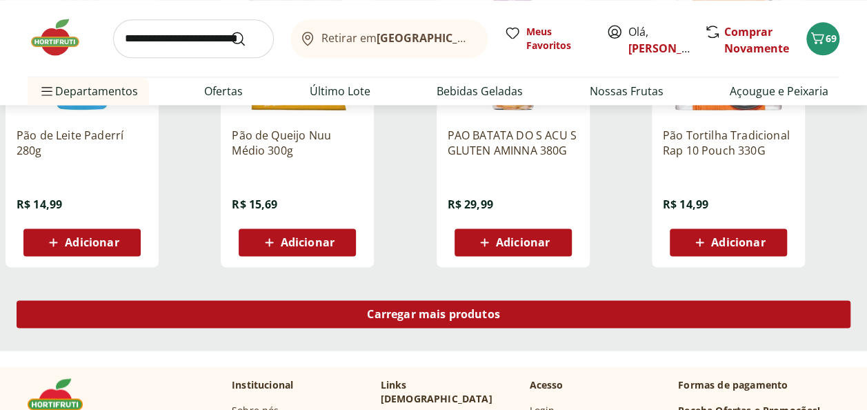
click at [402, 317] on span "Carregar mais produtos" at bounding box center [433, 313] width 133 height 11
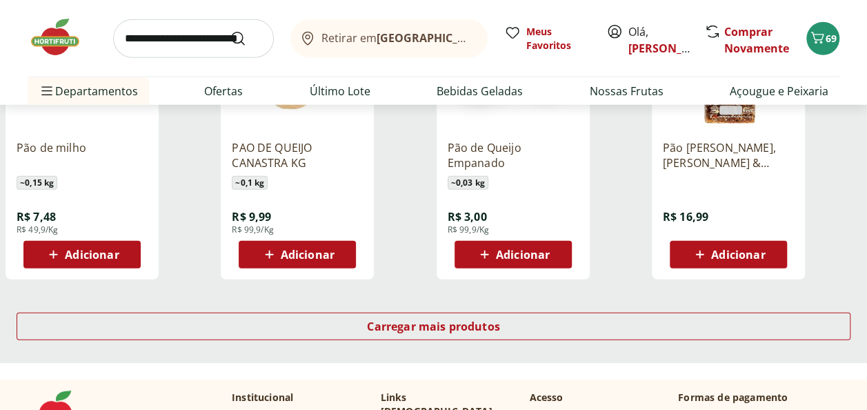
scroll to position [1862, 0]
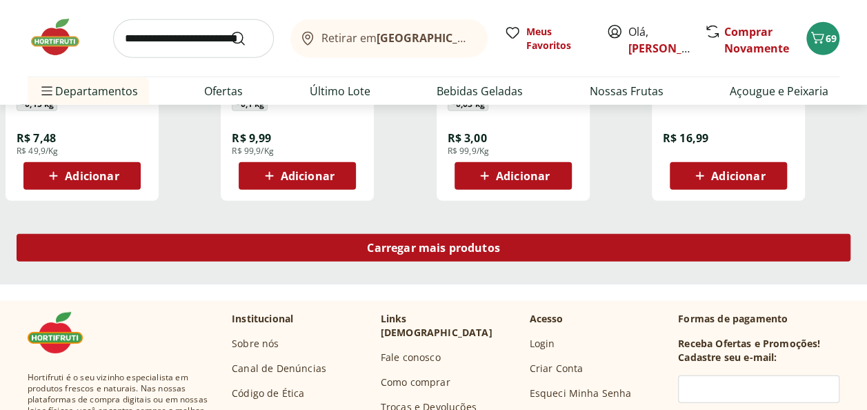
click at [416, 237] on div "Carregar mais produtos" at bounding box center [434, 248] width 834 height 28
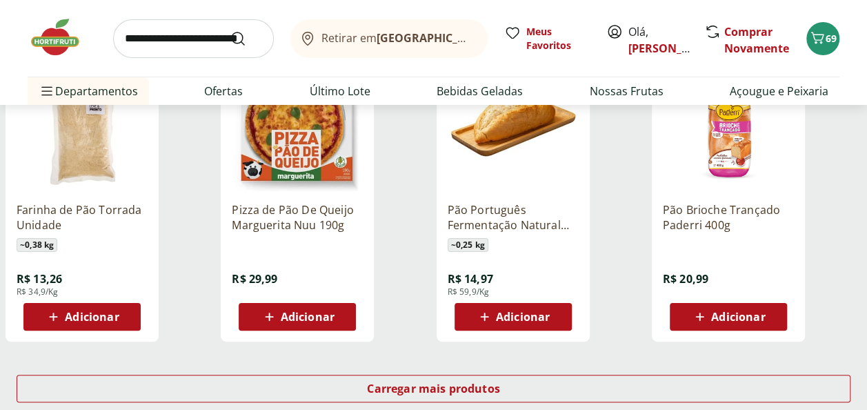
scroll to position [2690, 0]
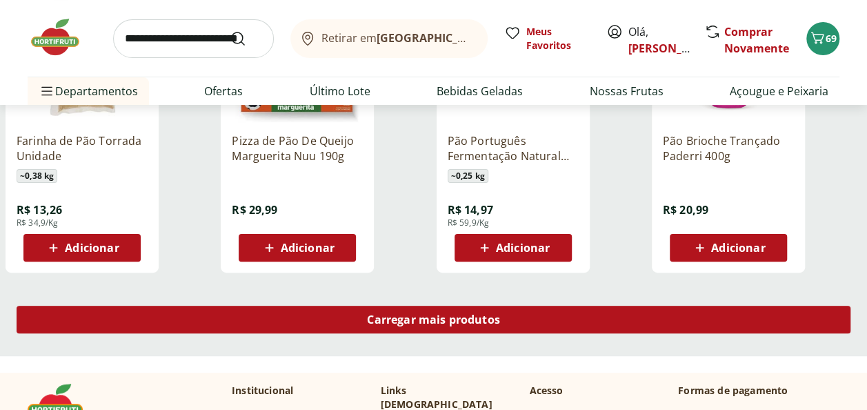
click at [485, 314] on span "Carregar mais produtos" at bounding box center [433, 319] width 133 height 11
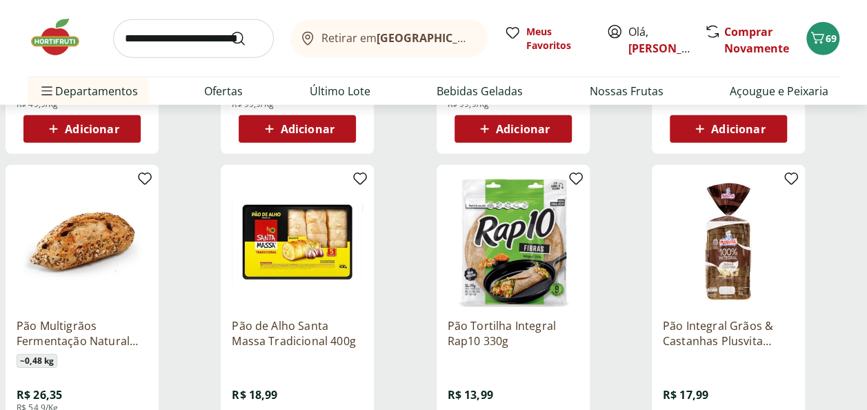
scroll to position [1931, 0]
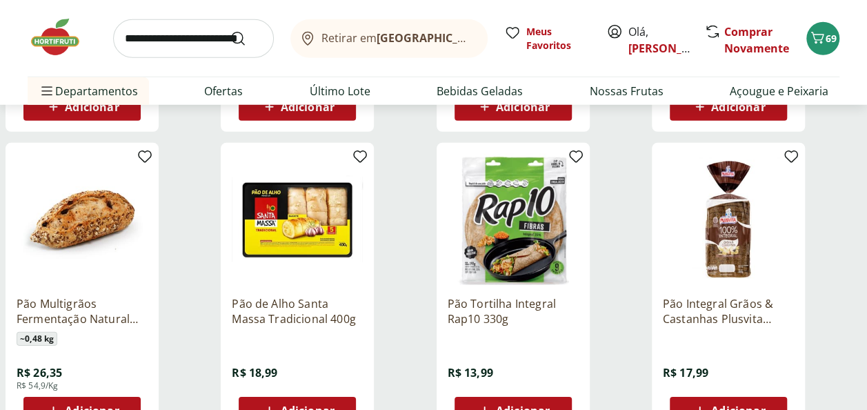
click at [723, 232] on img at bounding box center [728, 219] width 131 height 131
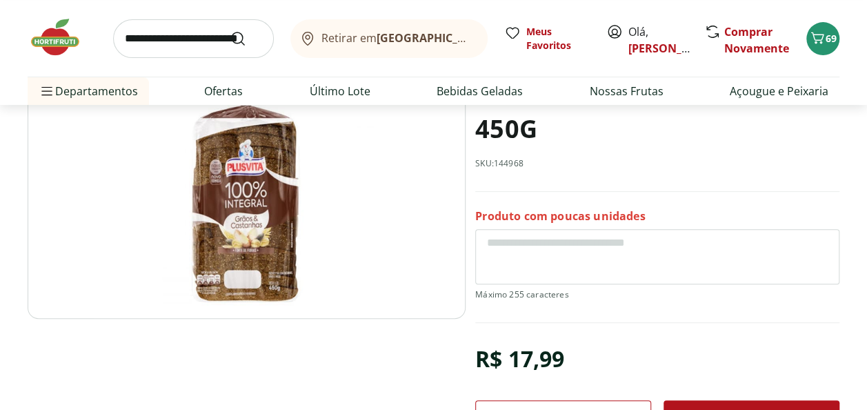
scroll to position [138, 0]
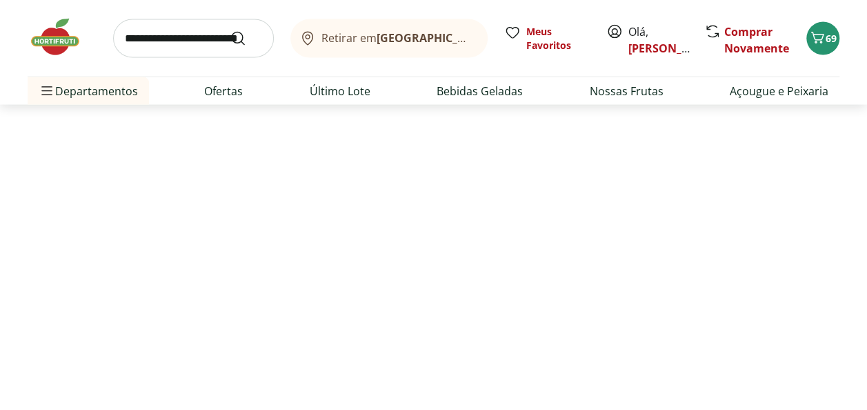
select select "**********"
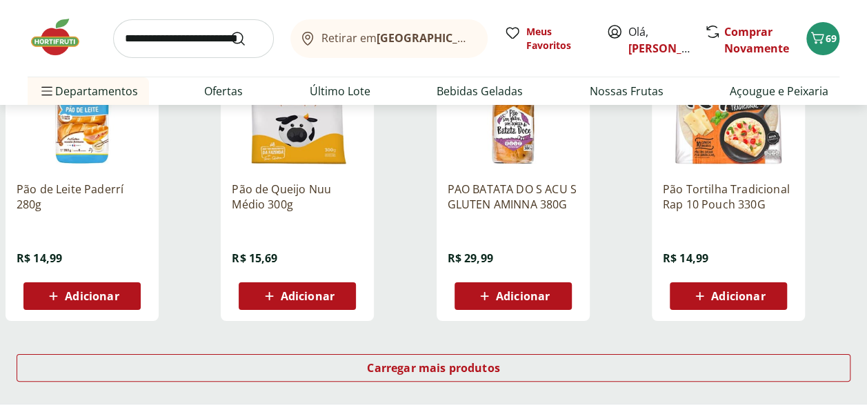
scroll to position [2690, 0]
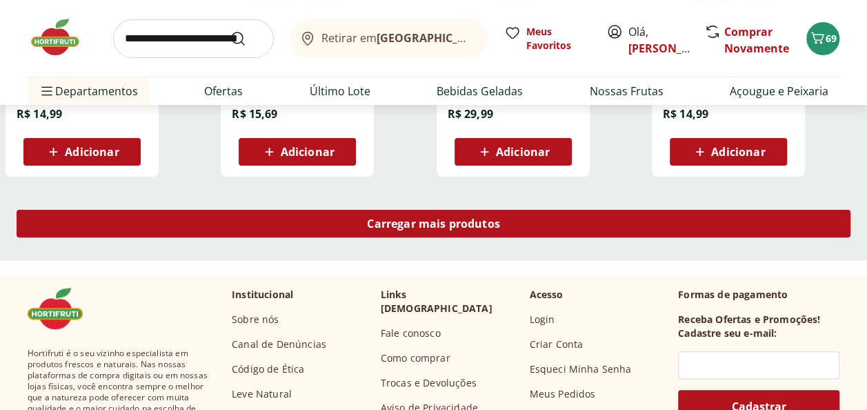
click at [483, 212] on div "Carregar mais produtos" at bounding box center [434, 224] width 834 height 28
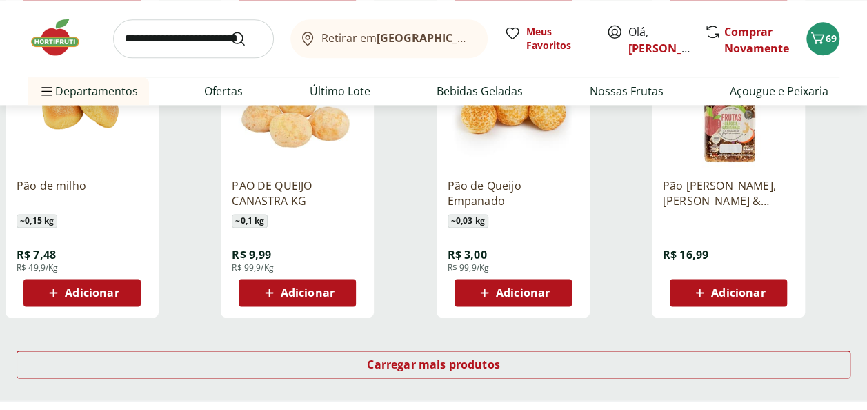
scroll to position [3655, 0]
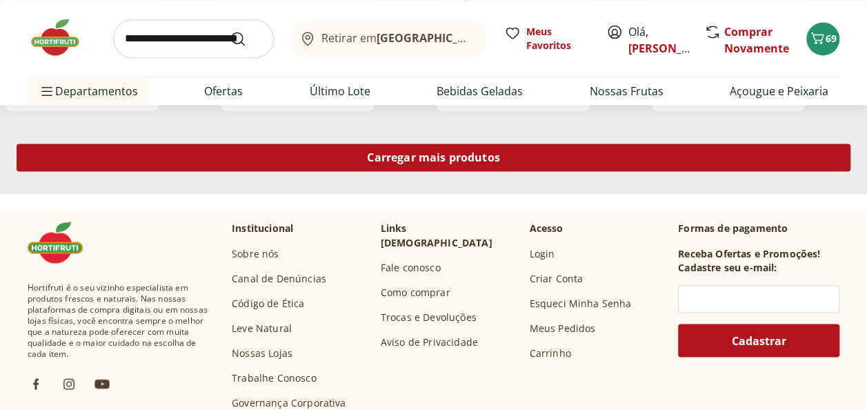
click at [488, 156] on span "Carregar mais produtos" at bounding box center [433, 157] width 133 height 11
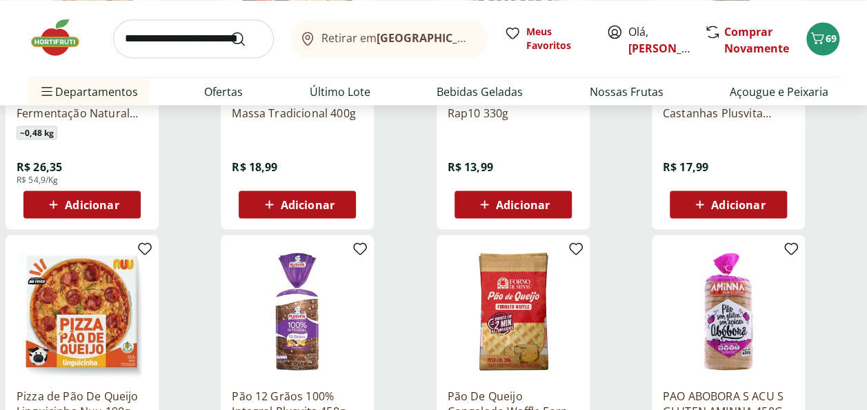
scroll to position [3931, 0]
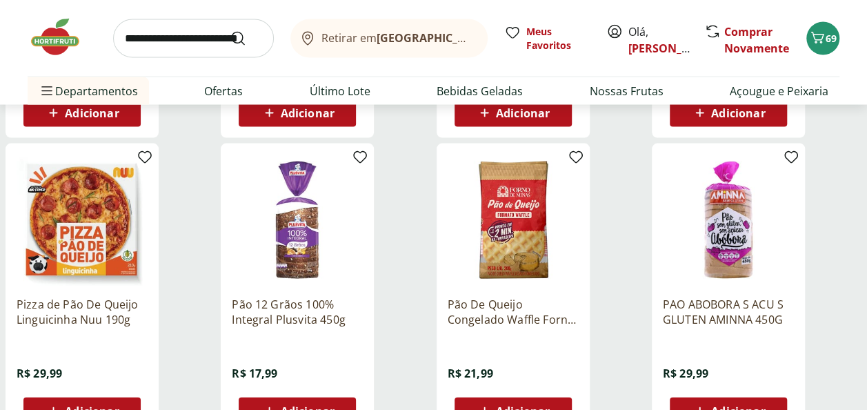
click at [303, 254] on img at bounding box center [297, 219] width 131 height 131
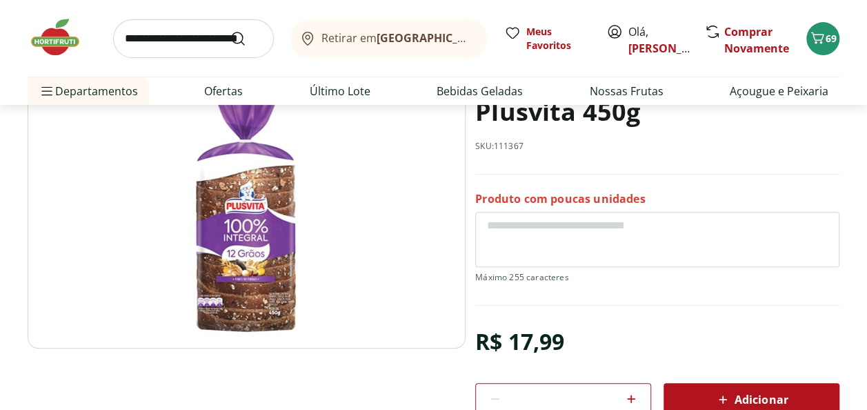
scroll to position [138, 0]
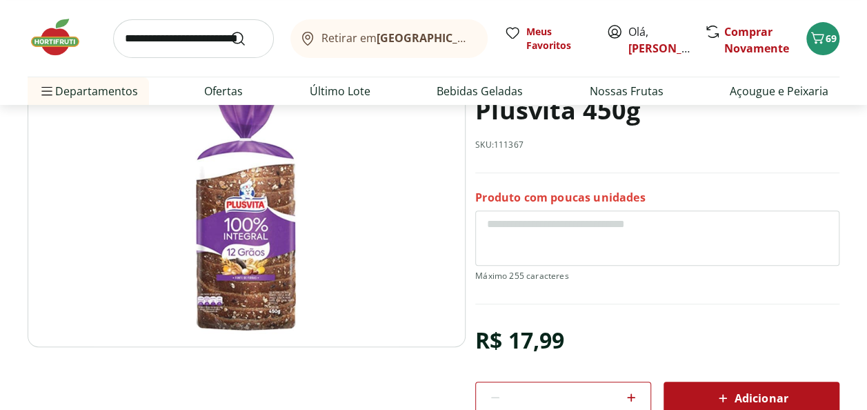
select select "**********"
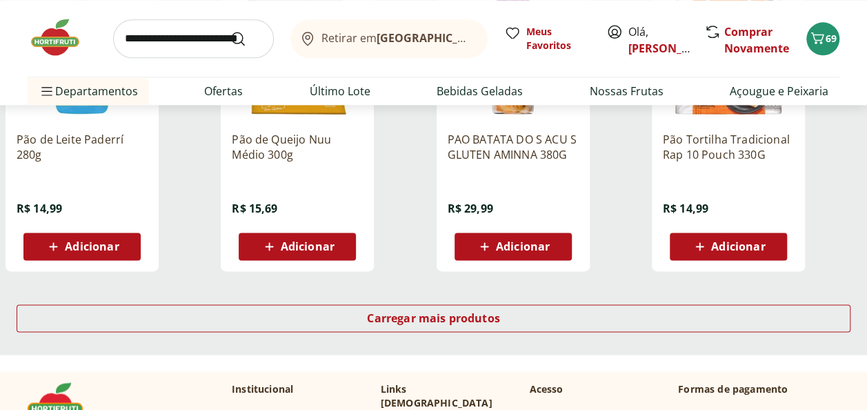
scroll to position [965, 0]
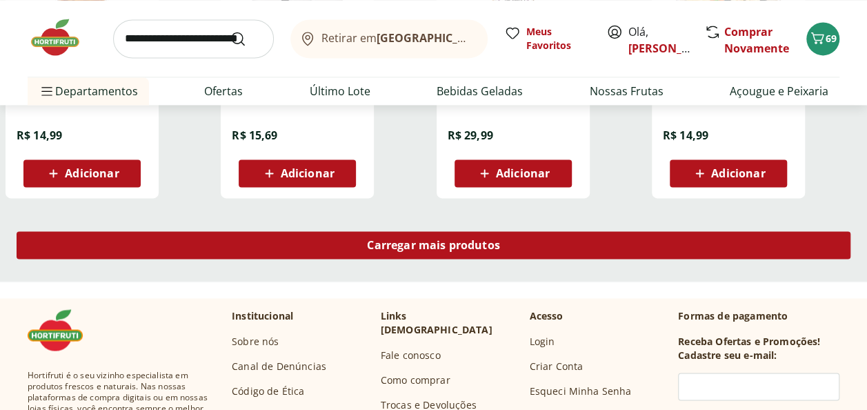
click at [532, 250] on div "Carregar mais produtos" at bounding box center [434, 245] width 834 height 28
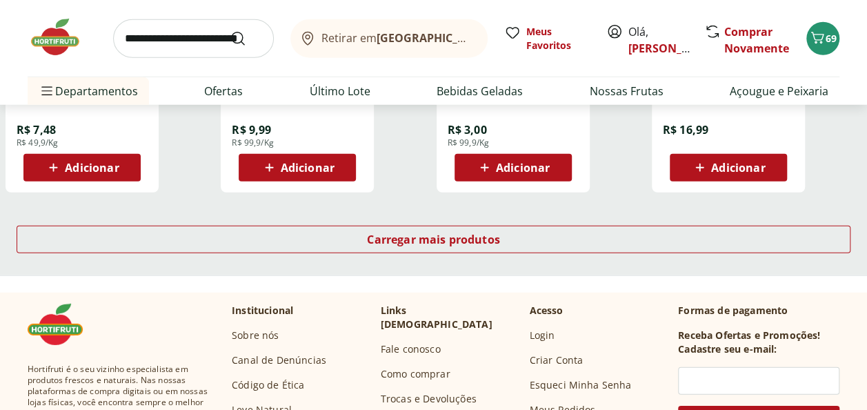
scroll to position [1931, 0]
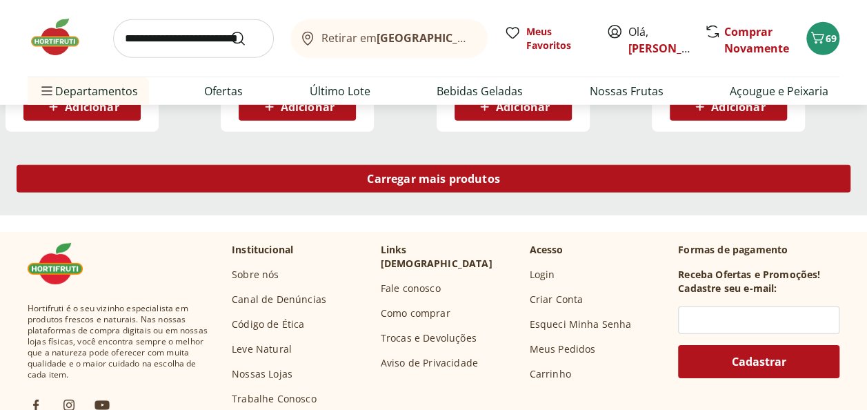
click at [701, 185] on div "Carregar mais produtos" at bounding box center [434, 179] width 834 height 28
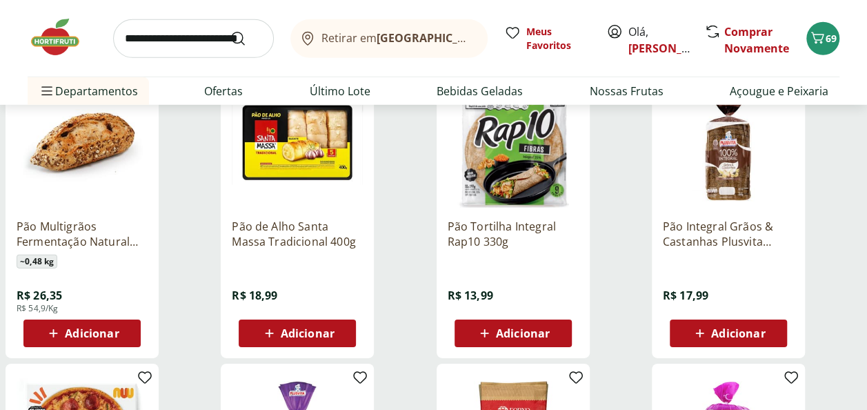
scroll to position [2069, 0]
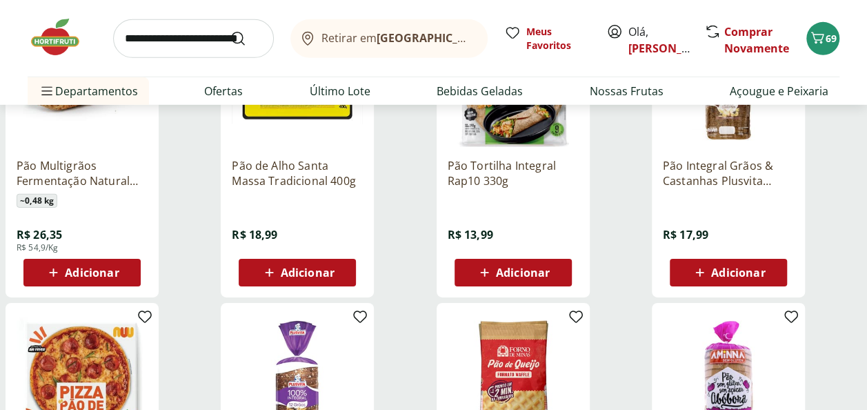
click at [734, 267] on span "Adicionar" at bounding box center [738, 272] width 54 height 11
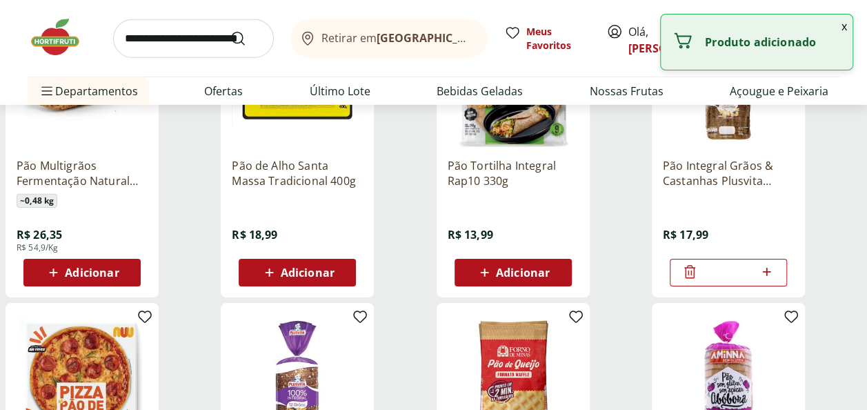
click at [844, 26] on button "x" at bounding box center [844, 25] width 17 height 23
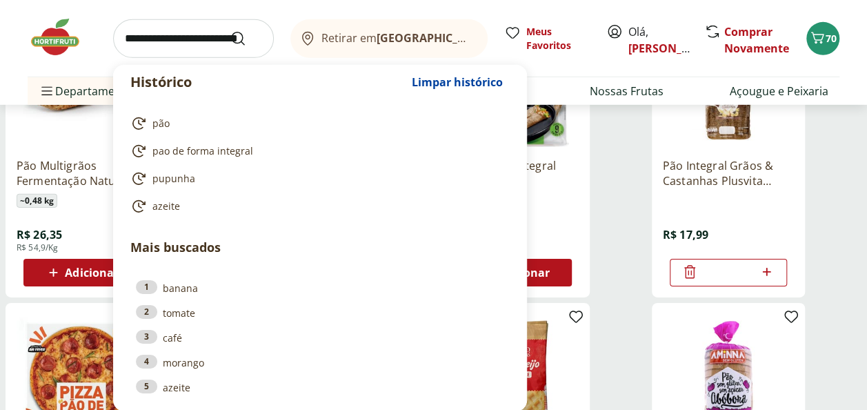
click at [168, 34] on input "search" at bounding box center [193, 38] width 161 height 39
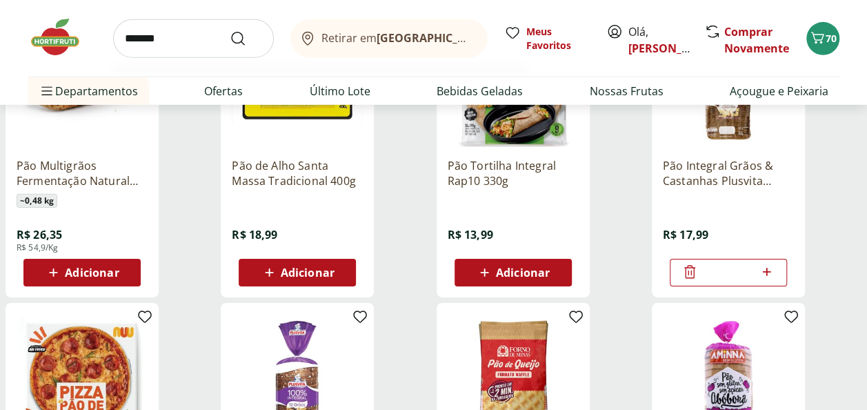
type input "*******"
click at [230, 30] on button "Submit Search" at bounding box center [246, 38] width 33 height 17
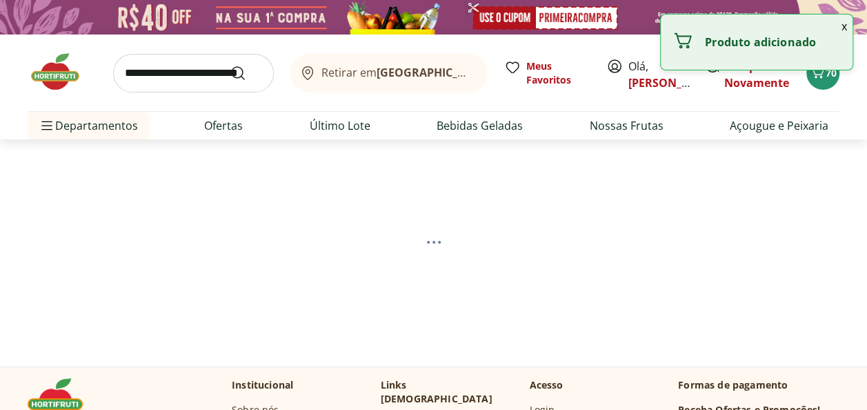
select select "**********"
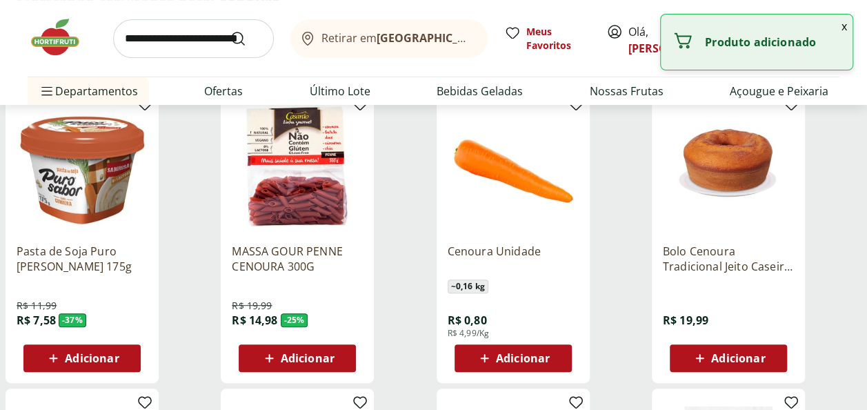
scroll to position [207, 0]
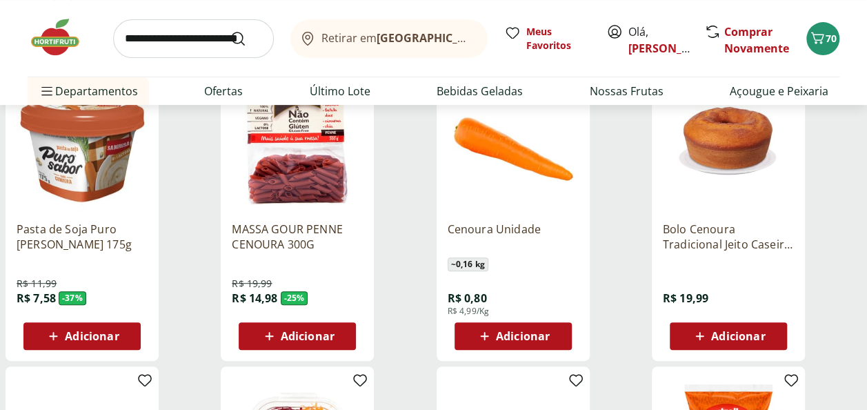
click at [519, 337] on span "Adicionar" at bounding box center [523, 335] width 54 height 11
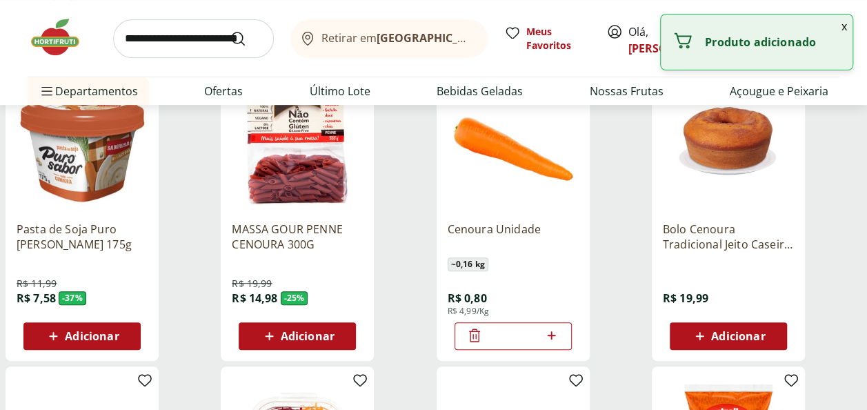
click at [554, 331] on icon at bounding box center [551, 335] width 17 height 17
type input "*"
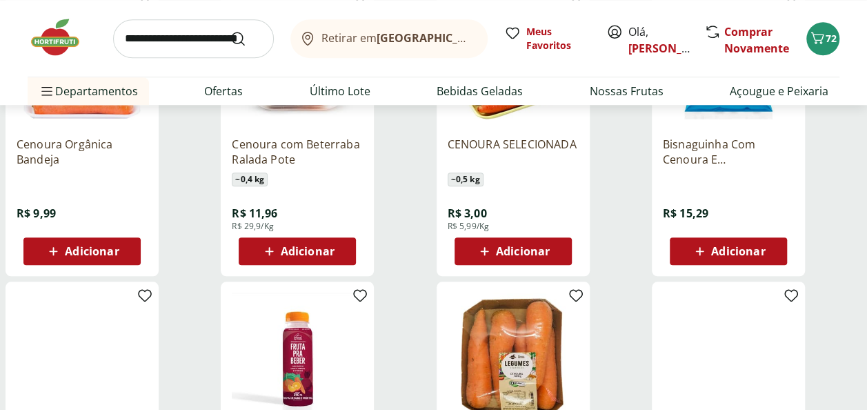
scroll to position [621, 0]
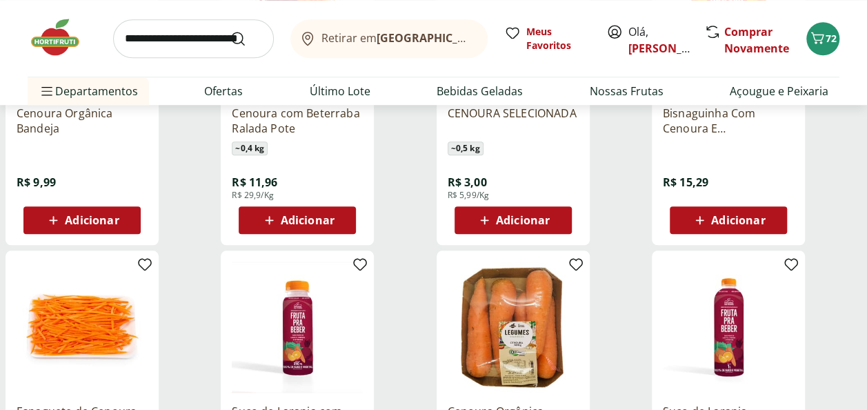
click at [188, 44] on input "search" at bounding box center [193, 38] width 161 height 39
type input "*********"
click at [230, 30] on button "Submit Search" at bounding box center [246, 38] width 33 height 17
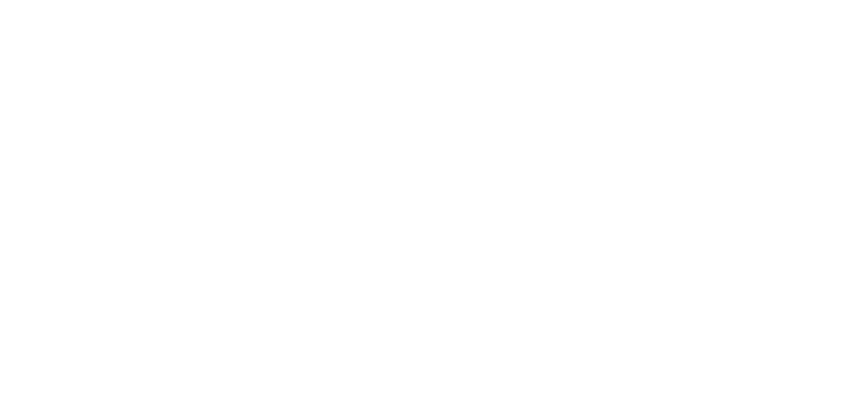
select select "**********"
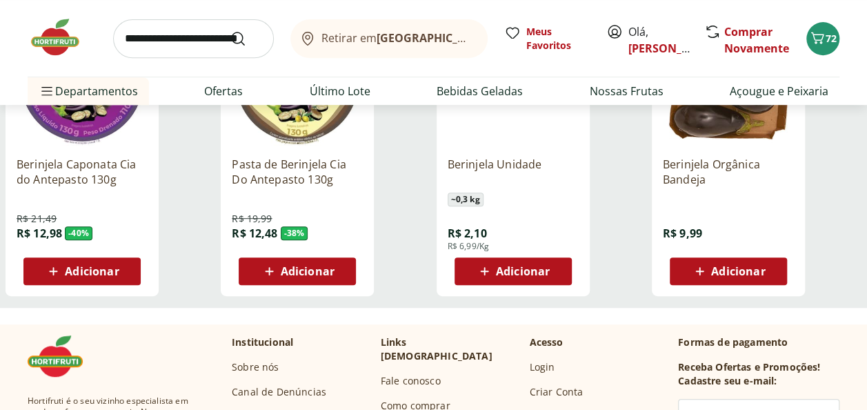
scroll to position [276, 0]
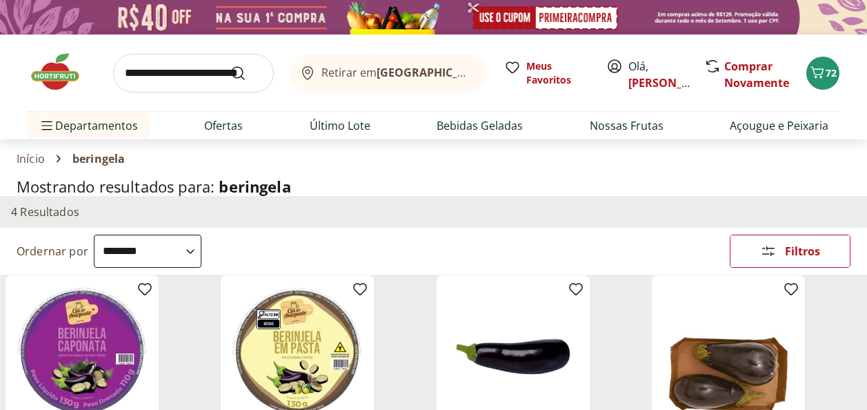
select select "**********"
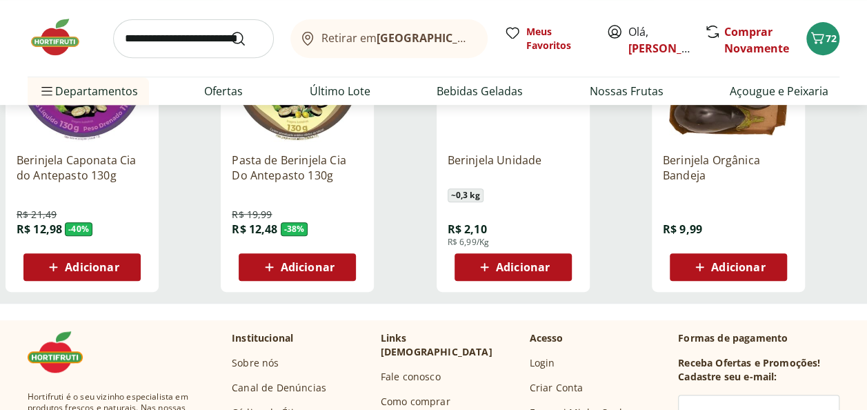
click at [538, 262] on span "Adicionar" at bounding box center [523, 266] width 54 height 11
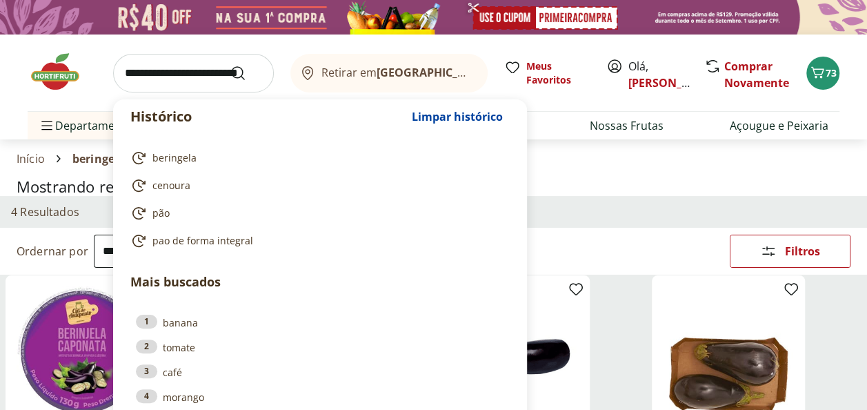
click at [129, 73] on input "search" at bounding box center [193, 73] width 161 height 39
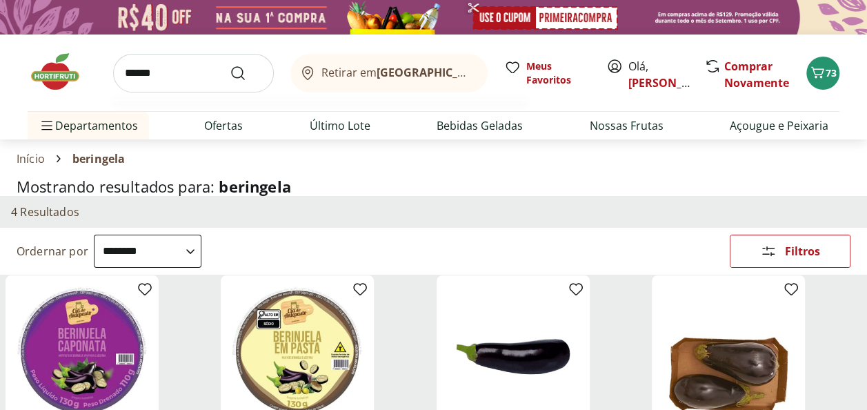
type input "******"
click at [230, 65] on button "Submit Search" at bounding box center [246, 73] width 33 height 17
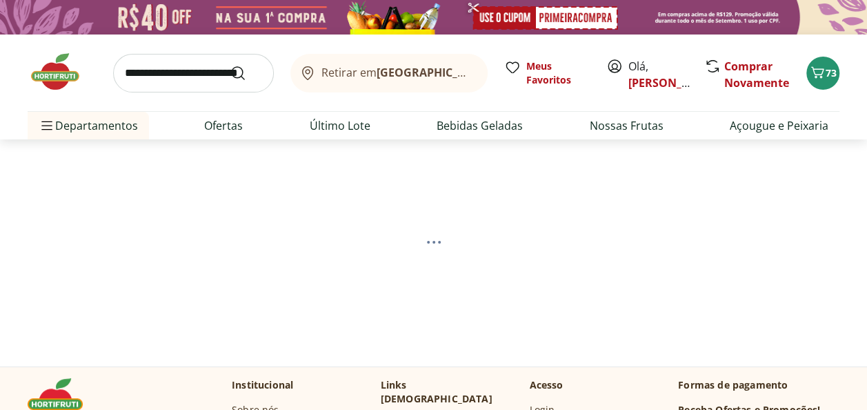
select select "**********"
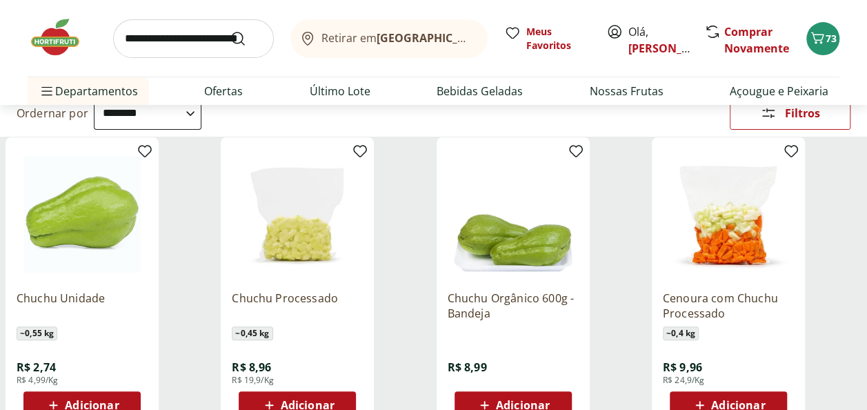
scroll to position [207, 0]
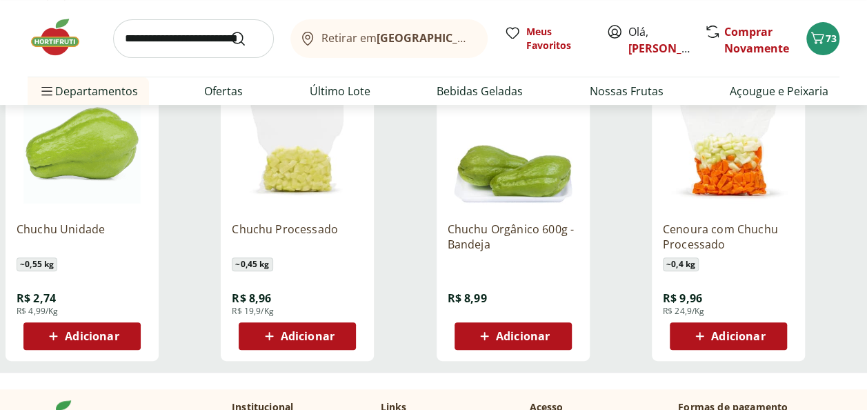
click at [114, 337] on span "Adicionar" at bounding box center [92, 335] width 54 height 11
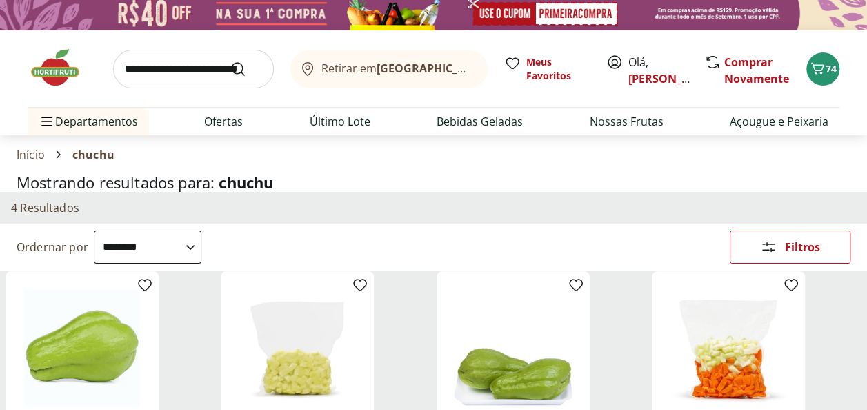
scroll to position [0, 0]
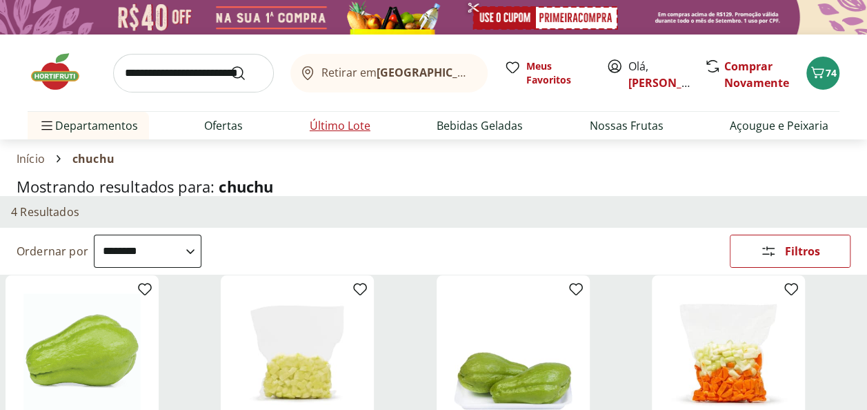
click at [319, 124] on link "Último Lote" at bounding box center [340, 125] width 61 height 17
select select "**********"
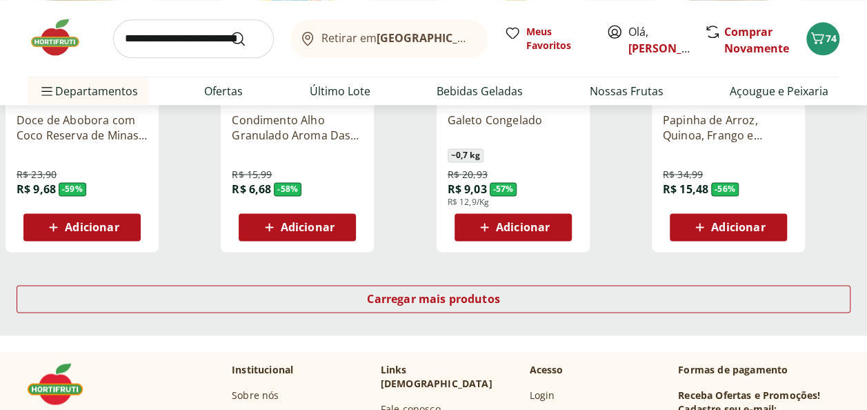
scroll to position [965, 0]
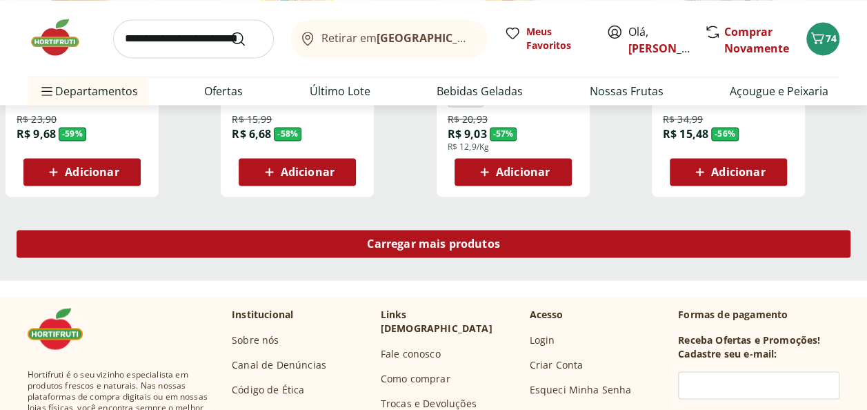
click at [410, 230] on div "Carregar mais produtos" at bounding box center [434, 244] width 834 height 28
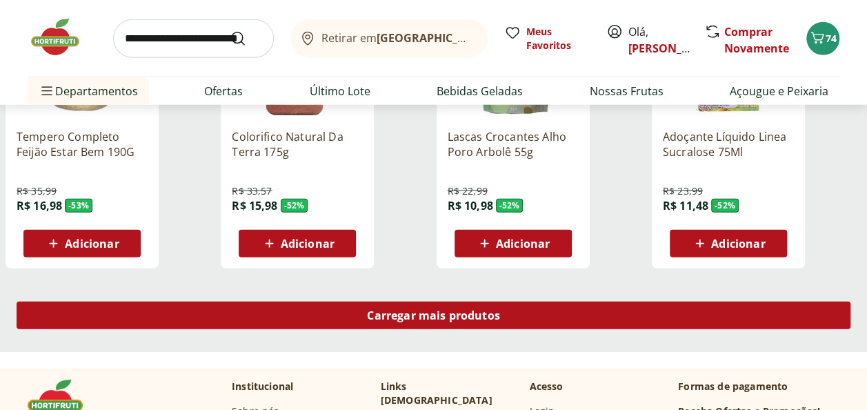
scroll to position [1862, 0]
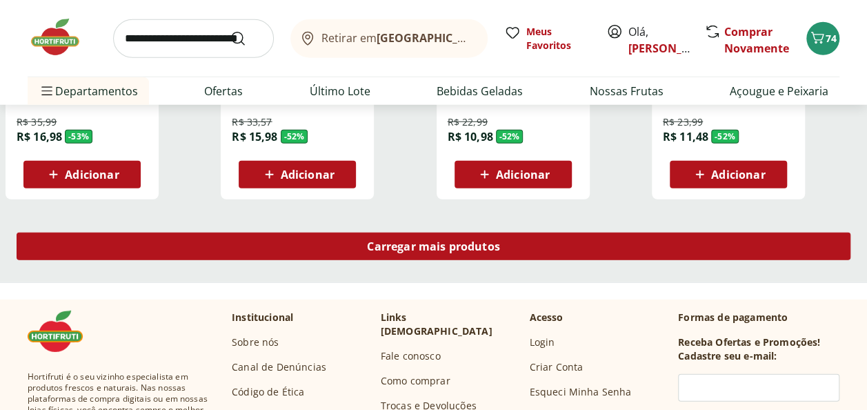
click at [390, 244] on span "Carregar mais produtos" at bounding box center [433, 246] width 133 height 11
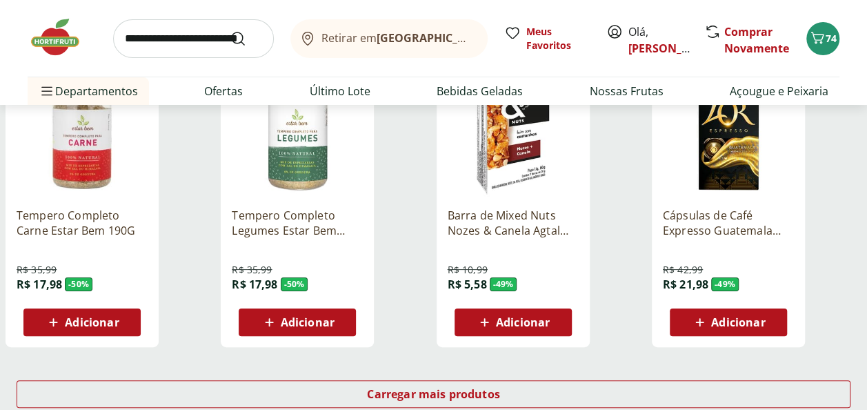
scroll to position [2621, 0]
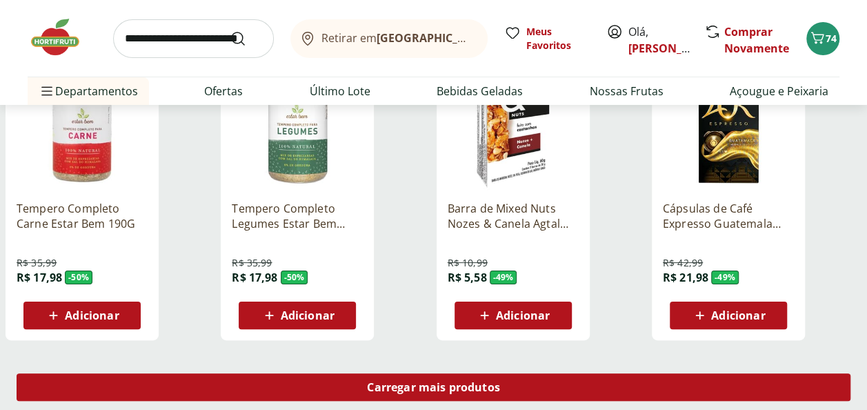
click at [423, 394] on div "Carregar mais produtos" at bounding box center [434, 387] width 834 height 28
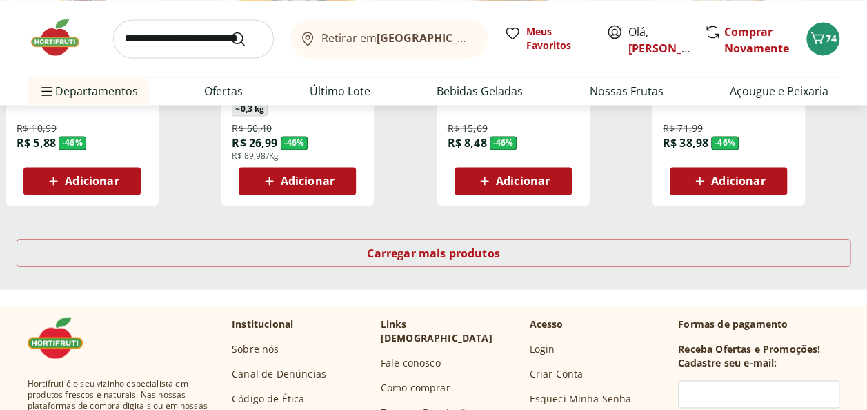
scroll to position [3655, 0]
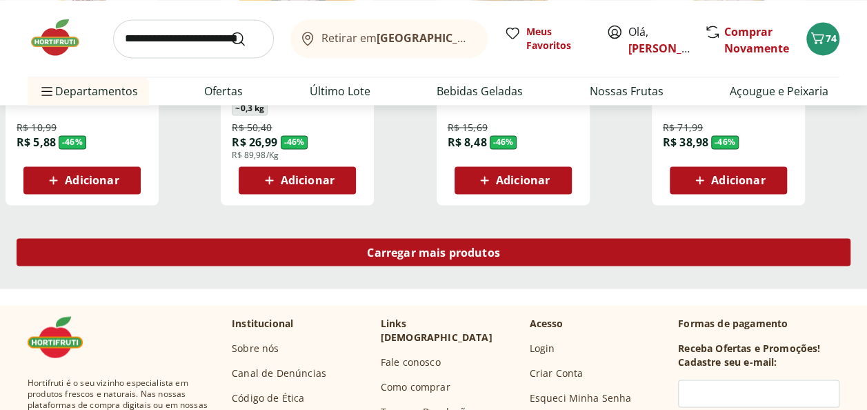
click at [418, 253] on span "Carregar mais produtos" at bounding box center [433, 251] width 133 height 11
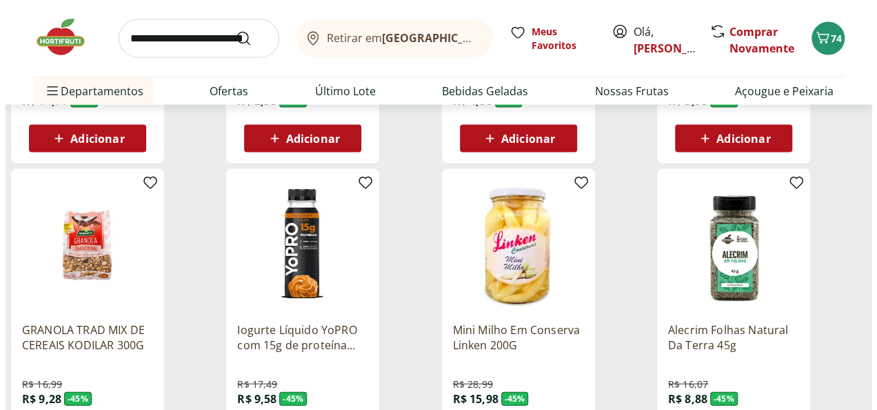
scroll to position [4069, 0]
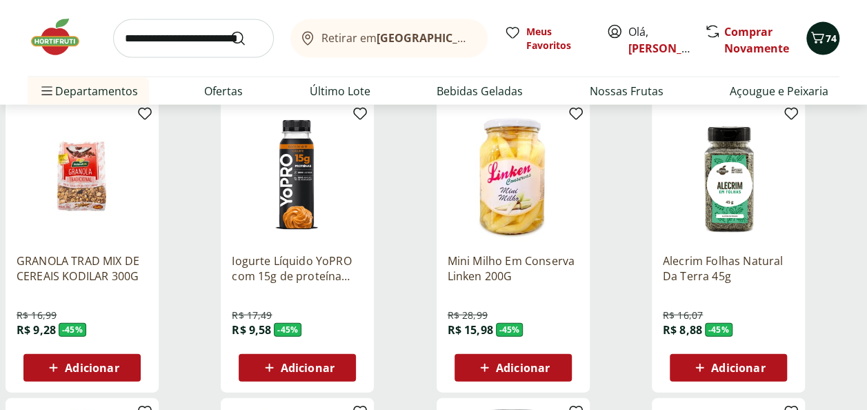
click at [827, 29] on div "74" at bounding box center [822, 39] width 11 height 22
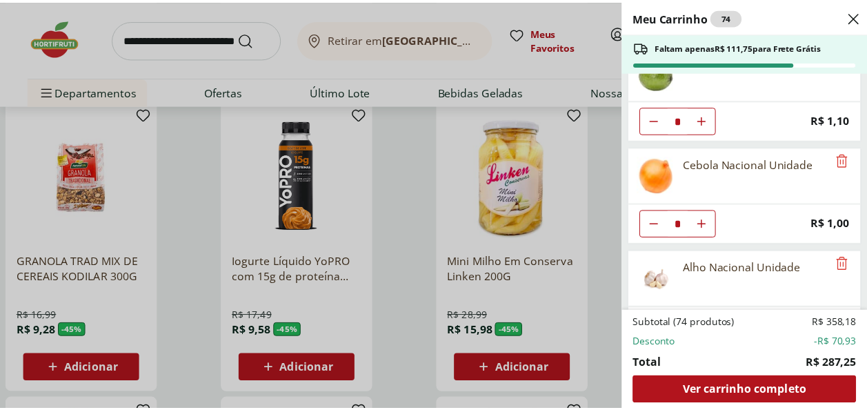
scroll to position [414, 0]
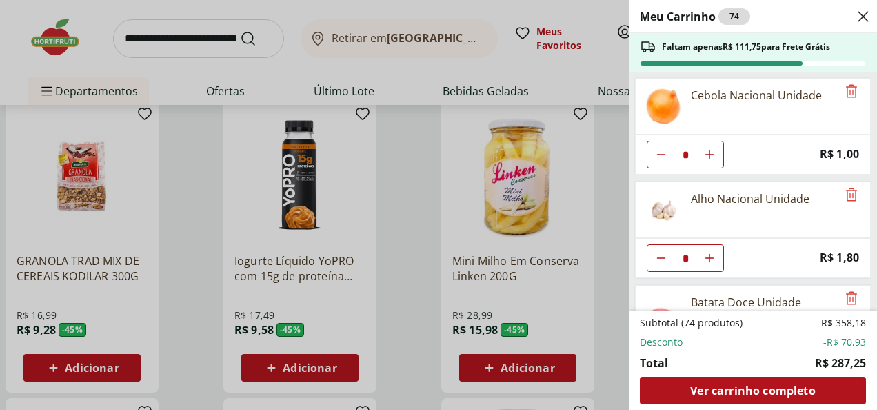
click at [346, 30] on div "Meu Carrinho 74 Faltam apenas R$ 111,75 para Frete Grátis Brócolis Ninja Unidad…" at bounding box center [438, 205] width 877 height 410
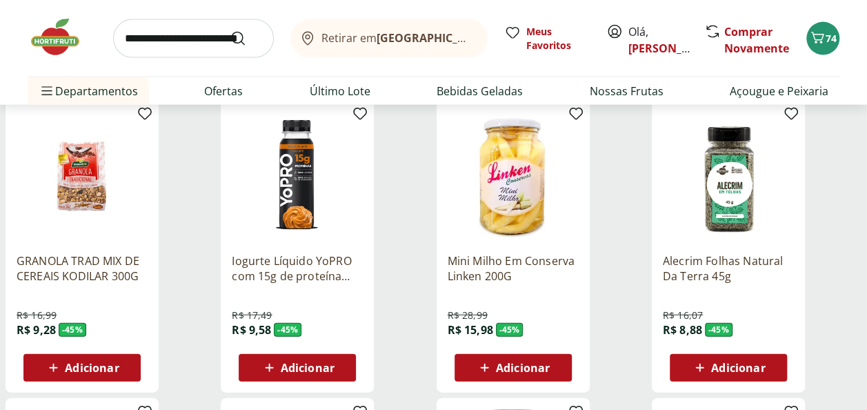
click at [167, 39] on input "search" at bounding box center [193, 38] width 161 height 39
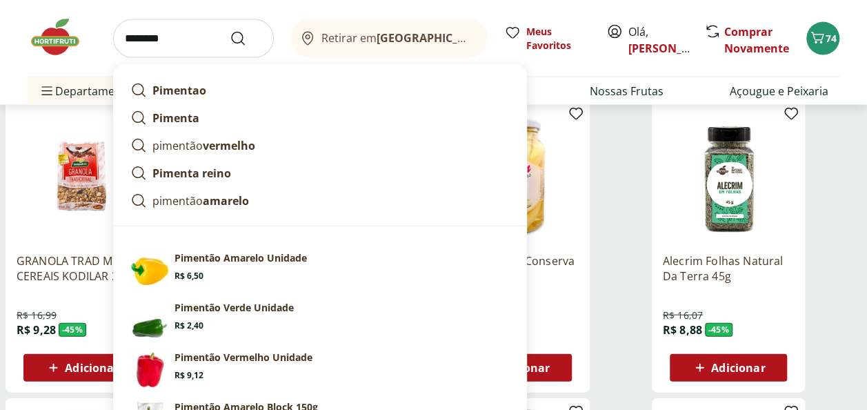
type input "********"
click at [230, 30] on button "Submit Search" at bounding box center [246, 38] width 33 height 17
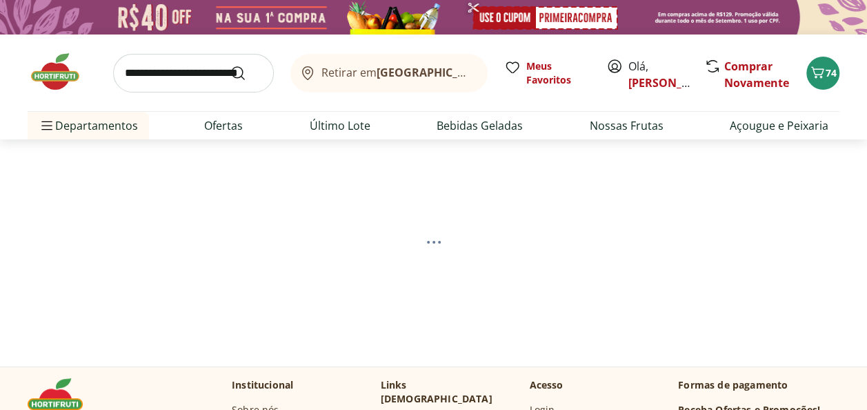
select select "**********"
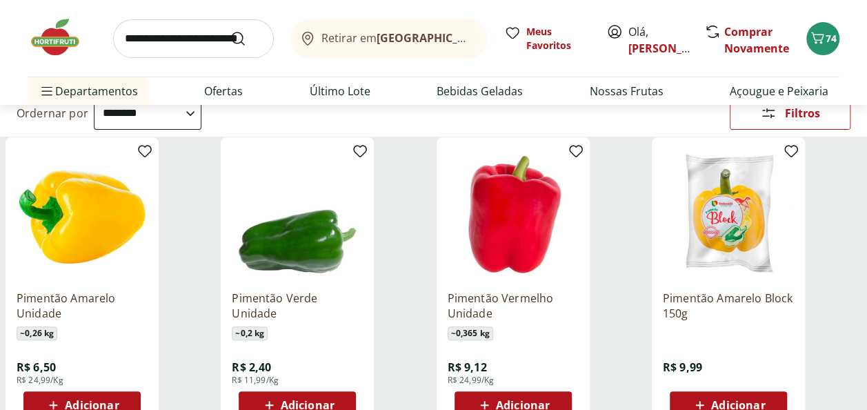
scroll to position [207, 0]
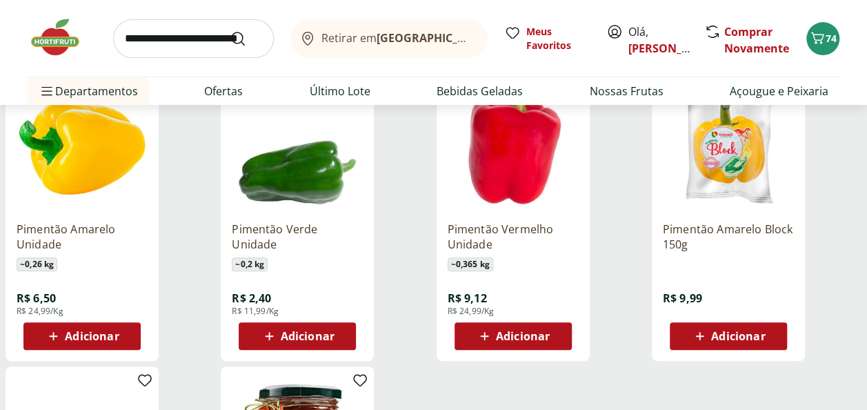
click at [83, 332] on span "Adicionar" at bounding box center [92, 335] width 54 height 11
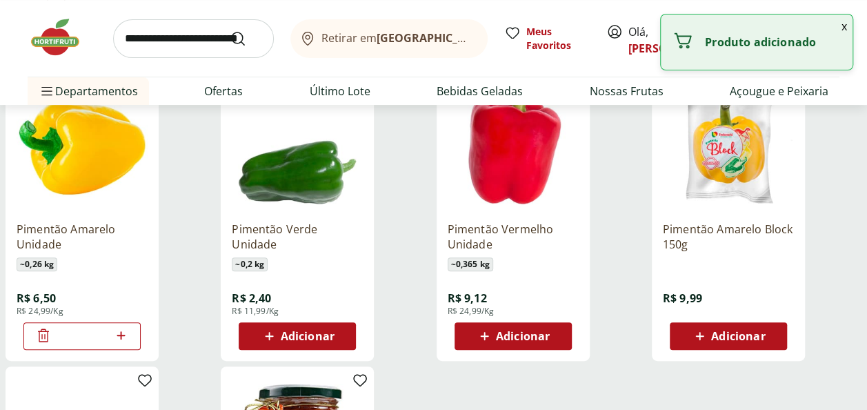
click at [533, 330] on span "Adicionar" at bounding box center [523, 335] width 54 height 11
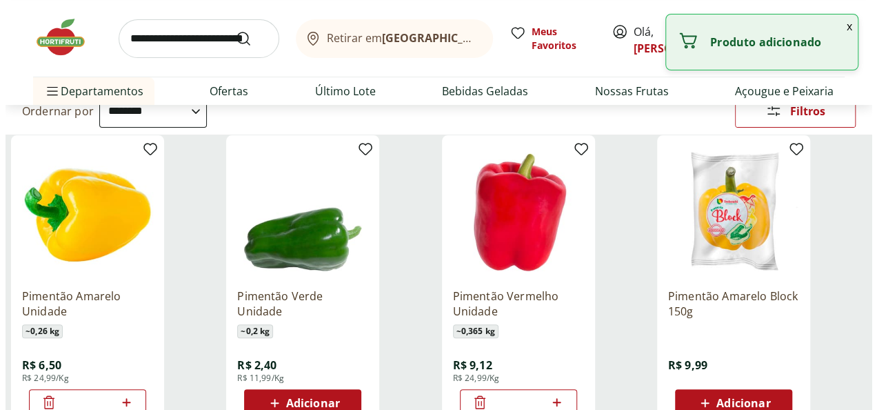
scroll to position [69, 0]
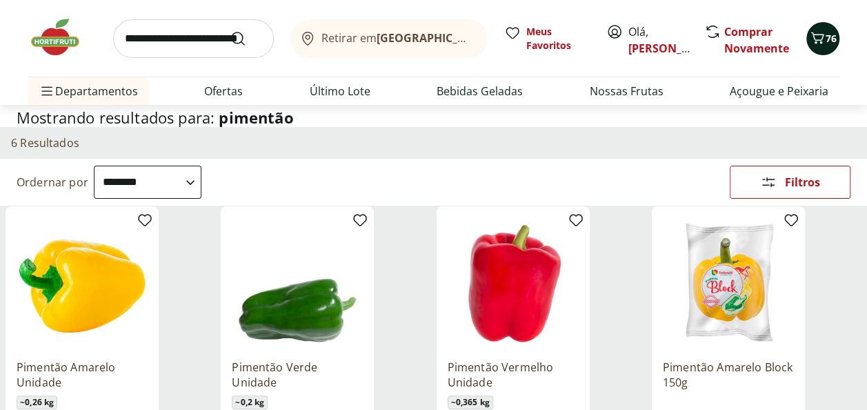
click at [831, 36] on span "76" at bounding box center [830, 38] width 11 height 13
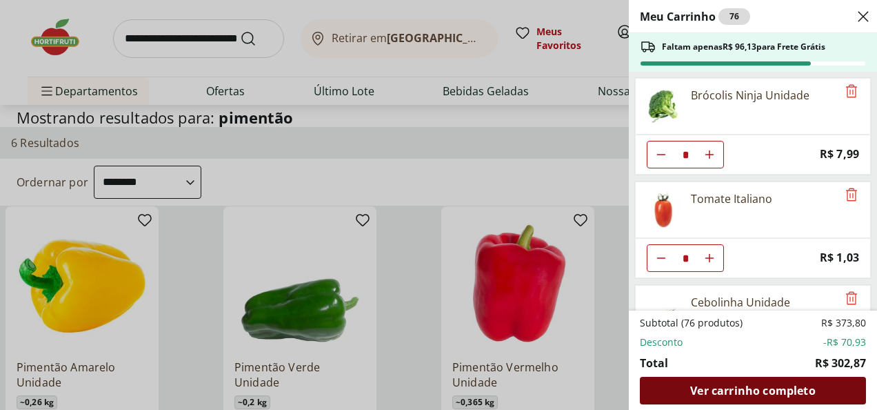
click at [754, 388] on span "Ver carrinho completo" at bounding box center [752, 390] width 125 height 11
